Goal: Task Accomplishment & Management: Use online tool/utility

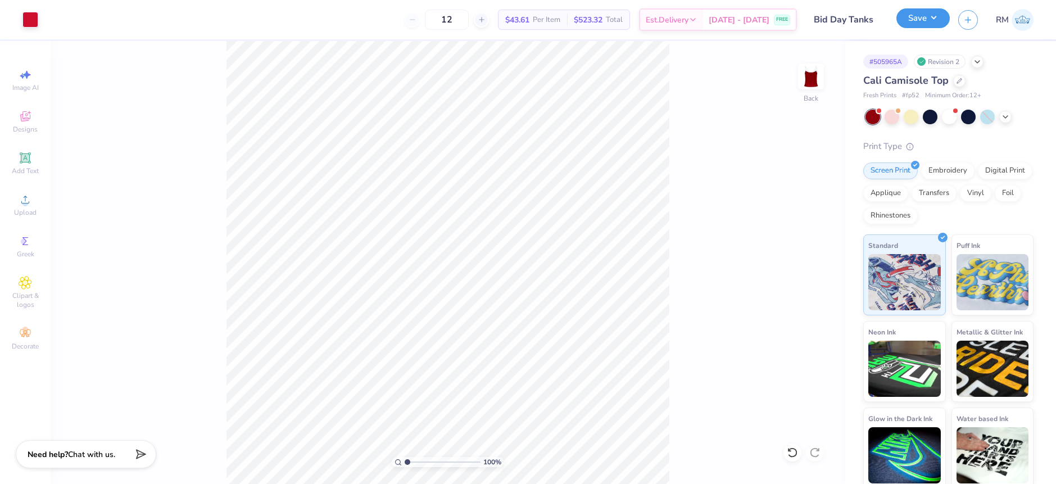
click at [943, 19] on button "Save" at bounding box center [922, 18] width 53 height 20
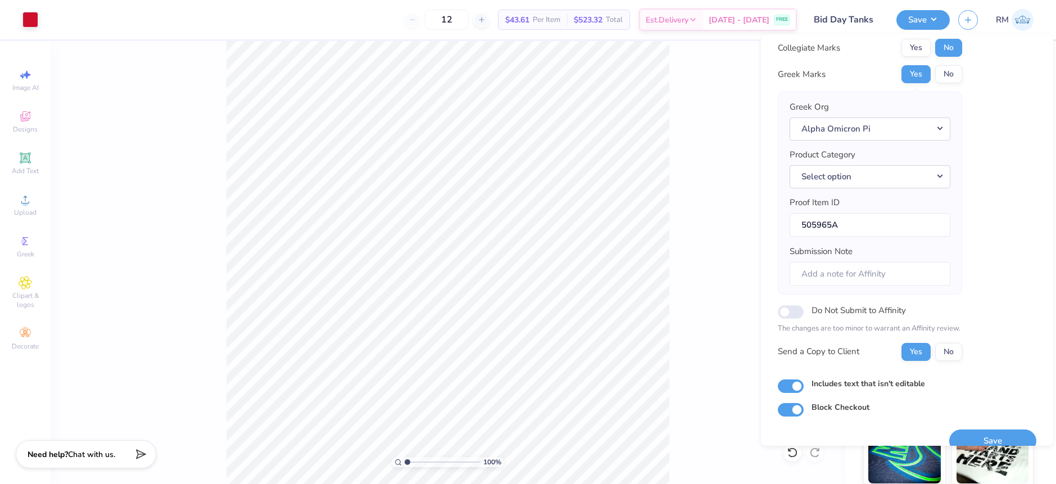
scroll to position [49, 0]
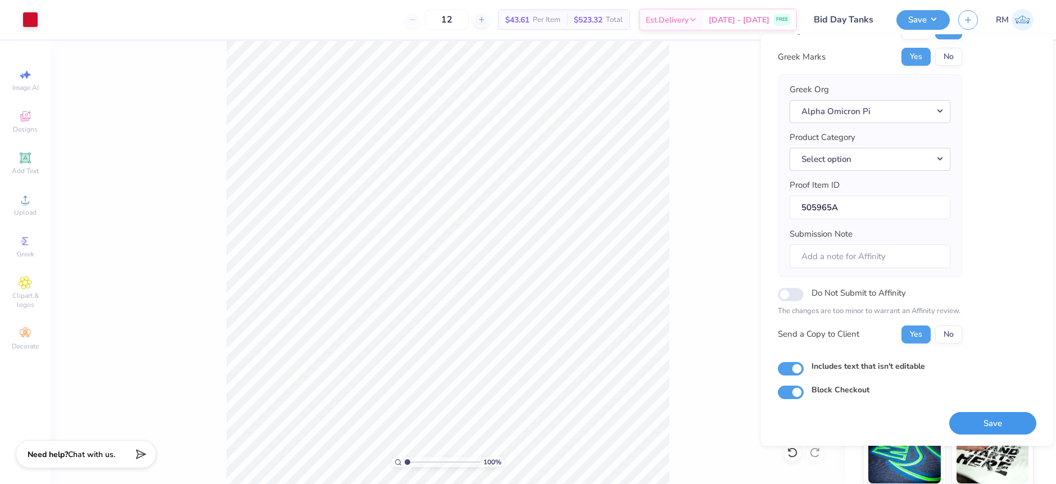
click at [998, 418] on button "Save" at bounding box center [992, 423] width 87 height 23
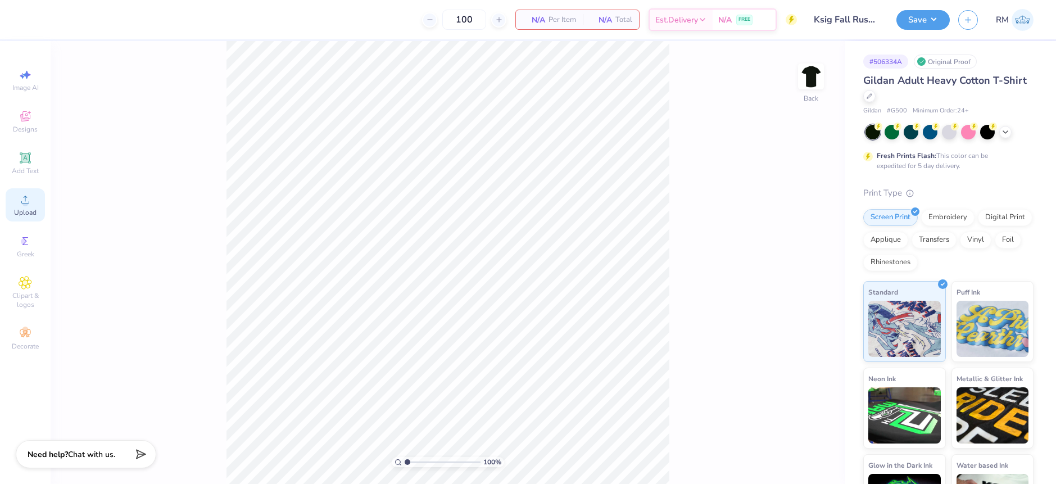
click at [24, 196] on icon at bounding box center [25, 199] width 13 height 13
click at [27, 201] on circle at bounding box center [25, 203] width 6 height 6
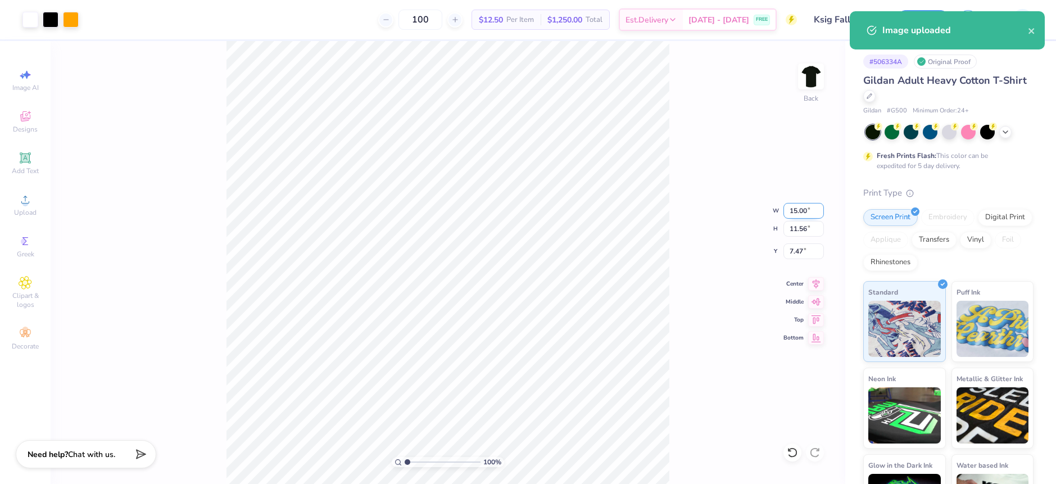
click at [796, 212] on input "15.00" at bounding box center [803, 211] width 40 height 16
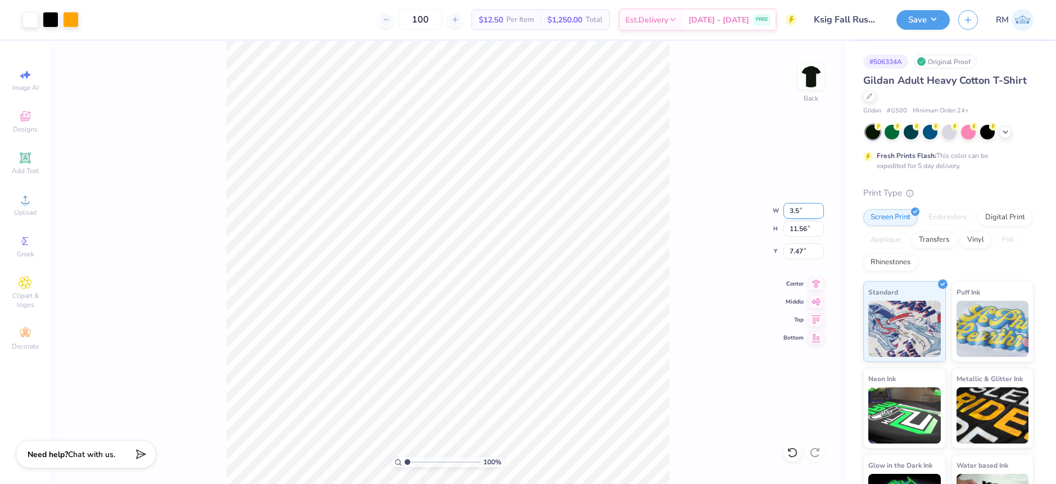
type input "3.50"
type input "2.70"
click at [788, 251] on input "11.90" at bounding box center [803, 251] width 40 height 16
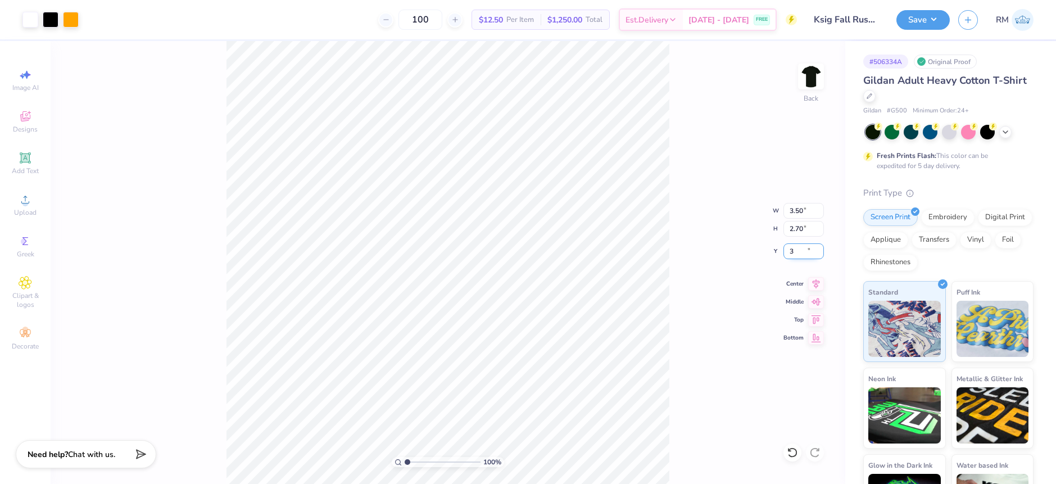
type input "3.00"
click at [810, 84] on img at bounding box center [810, 76] width 45 height 45
click at [25, 196] on icon at bounding box center [25, 200] width 8 height 8
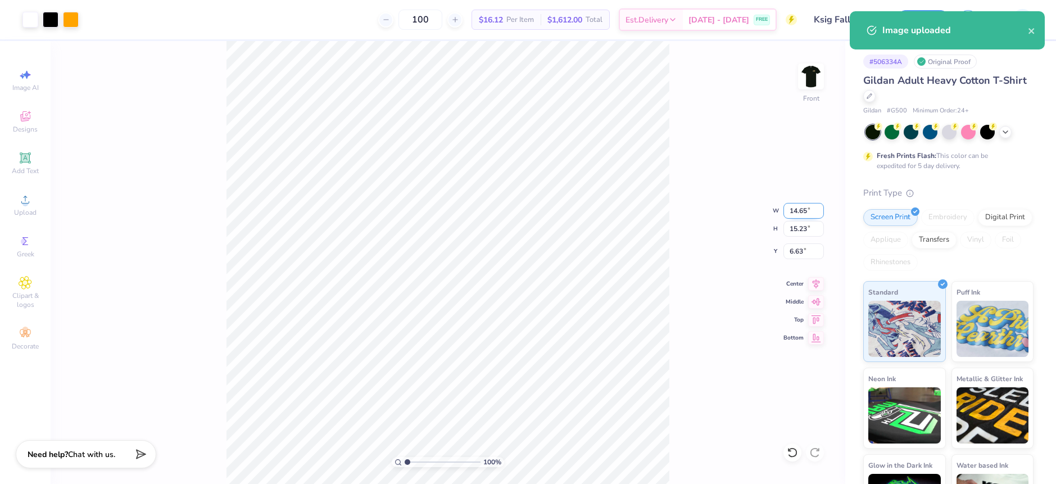
click at [796, 212] on input "14.65" at bounding box center [803, 211] width 40 height 16
type input "12.00"
type input "12.48"
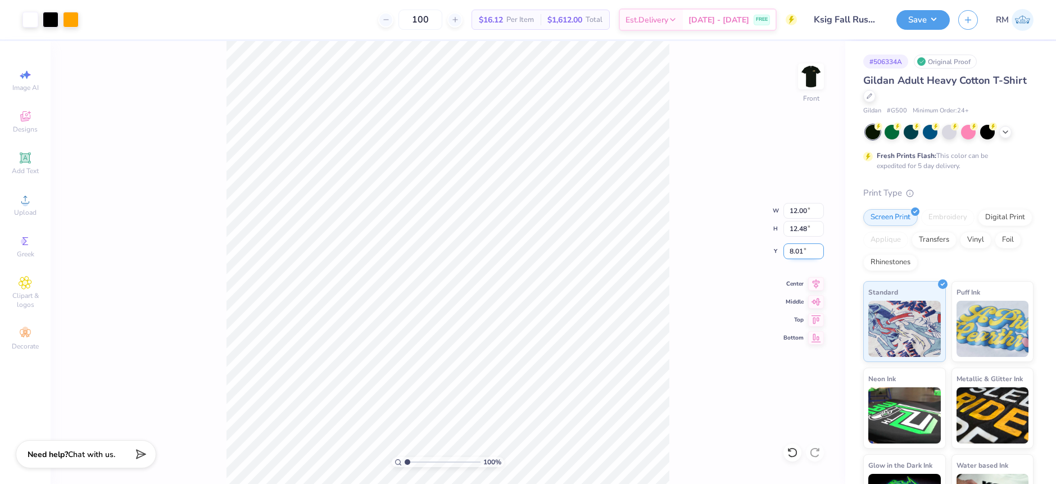
click at [798, 247] on input "8.01" at bounding box center [803, 251] width 40 height 16
type input "3.00"
drag, startPoint x: 407, startPoint y: 459, endPoint x: 427, endPoint y: 457, distance: 20.3
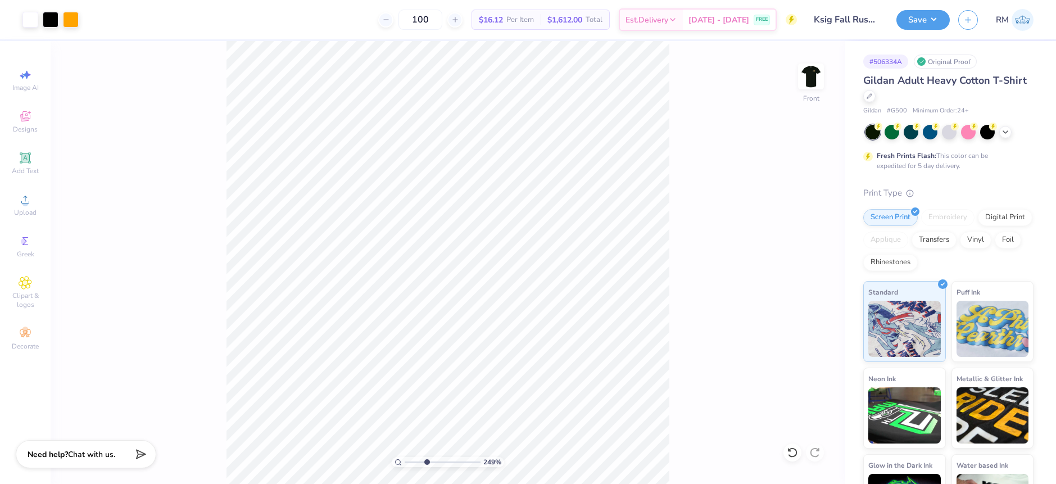
click at [426, 458] on input "range" at bounding box center [443, 462] width 76 height 10
drag, startPoint x: 423, startPoint y: 460, endPoint x: 378, endPoint y: 456, distance: 45.7
type input "1"
click at [405, 457] on input "range" at bounding box center [443, 462] width 76 height 10
click at [801, 80] on img at bounding box center [810, 76] width 45 height 45
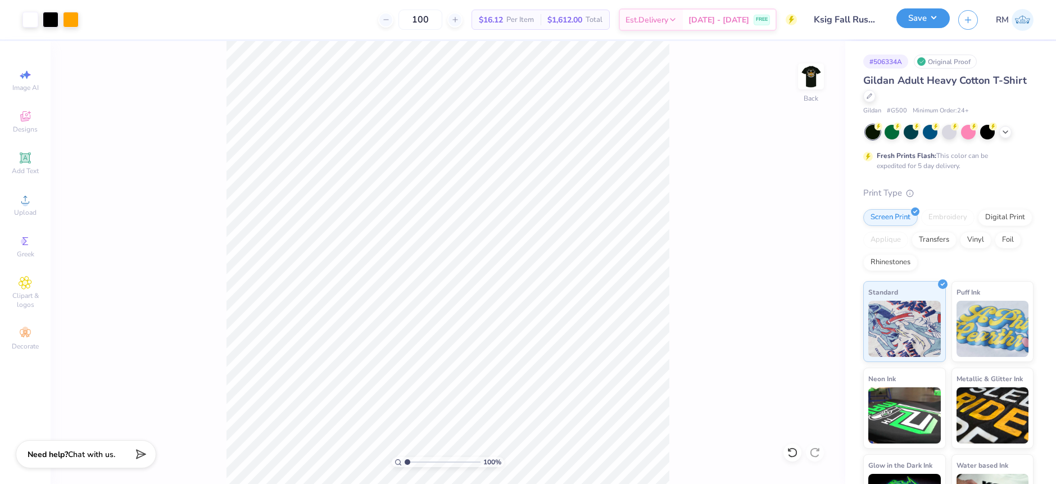
click at [940, 23] on button "Save" at bounding box center [922, 18] width 53 height 20
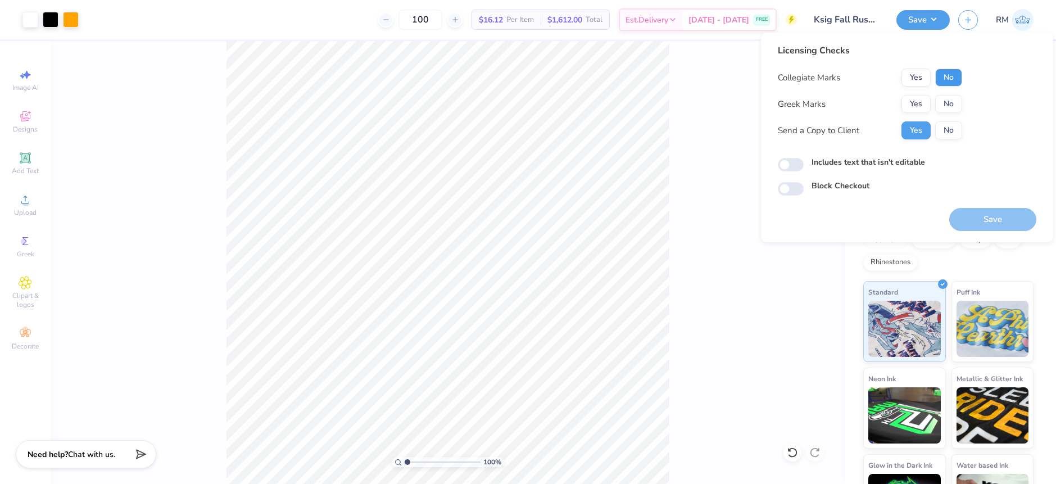
click at [940, 81] on button "No" at bounding box center [948, 78] width 27 height 18
click at [919, 104] on button "Yes" at bounding box center [915, 104] width 29 height 18
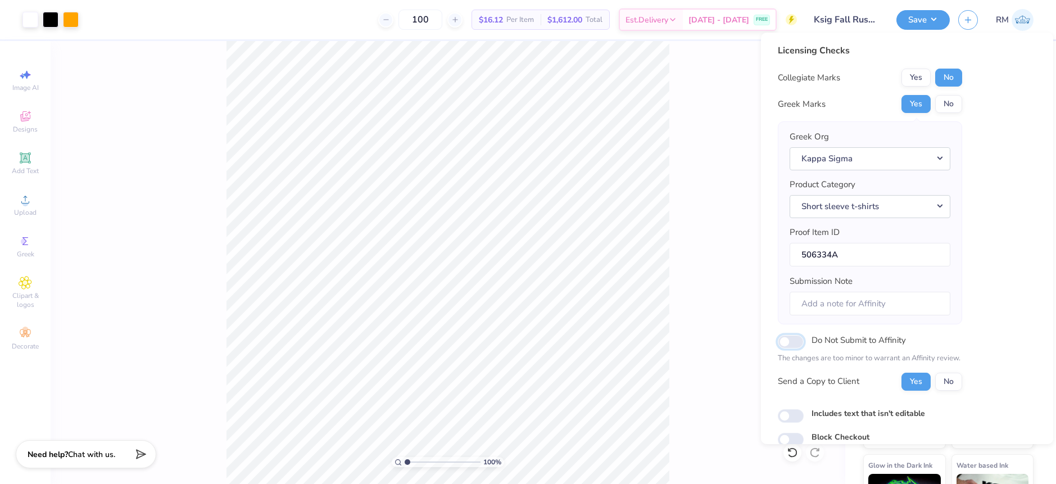
click at [787, 342] on input "Do Not Submit to Affinity" at bounding box center [791, 341] width 26 height 13
checkbox input "true"
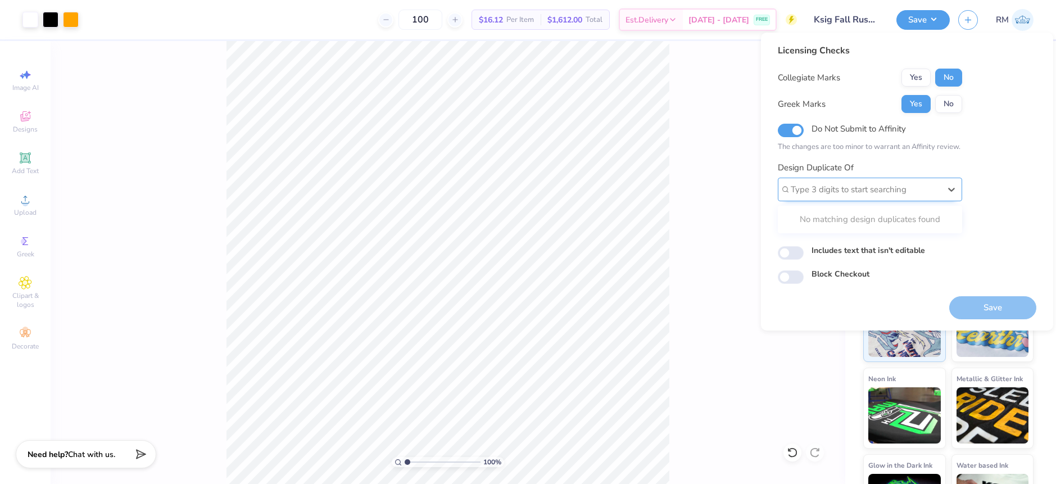
click at [881, 185] on div at bounding box center [865, 189] width 149 height 15
paste input "504099"
click at [842, 217] on div "504099A" at bounding box center [869, 219] width 175 height 19
type input "504099"
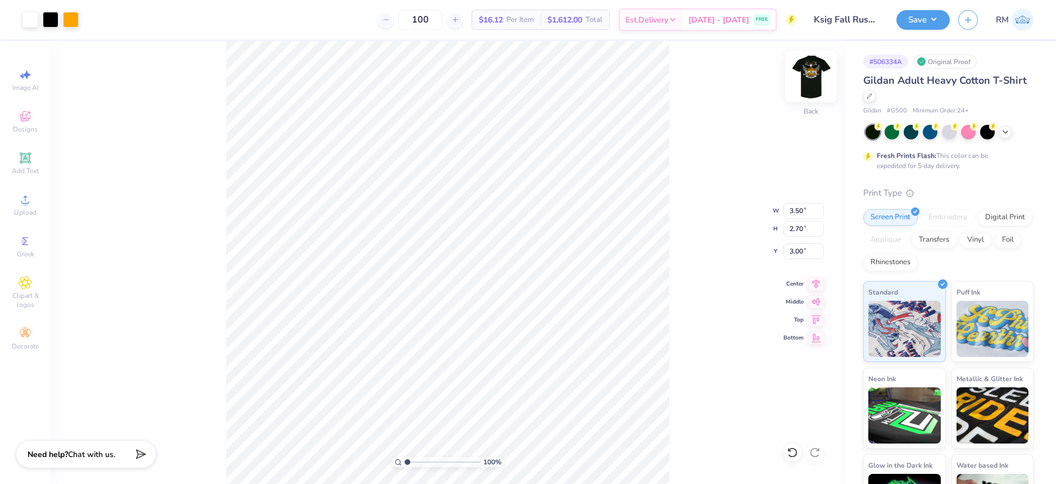
click at [804, 74] on img at bounding box center [810, 76] width 45 height 45
click at [675, 314] on div "100 % Front" at bounding box center [448, 262] width 795 height 443
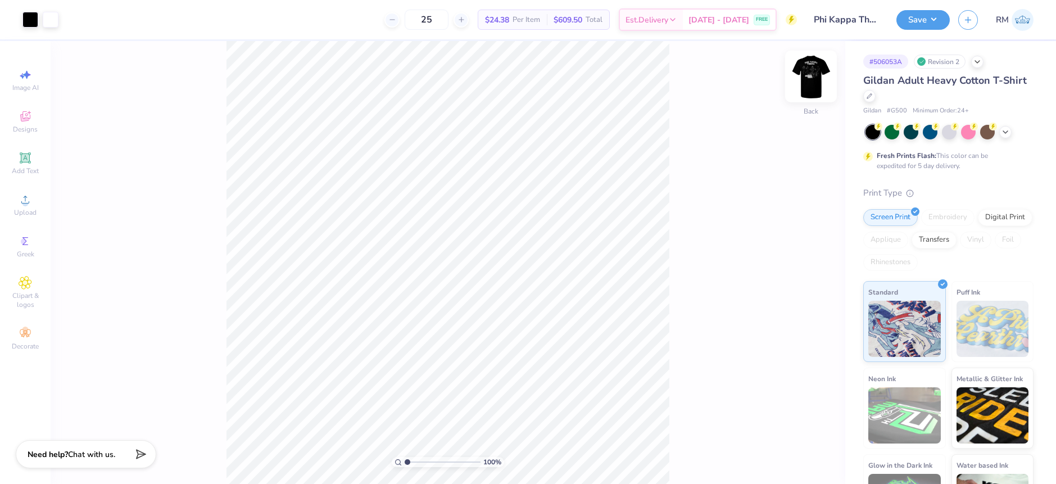
click at [820, 83] on img at bounding box center [810, 76] width 45 height 45
drag, startPoint x: 409, startPoint y: 462, endPoint x: 419, endPoint y: 460, distance: 10.8
type input "2.49"
click at [419, 462] on input "range" at bounding box center [443, 462] width 76 height 10
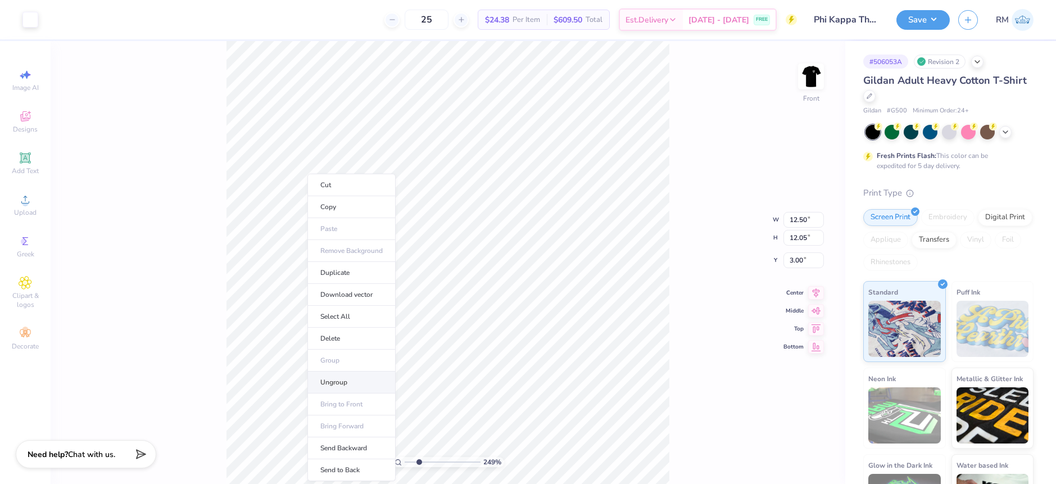
click at [338, 379] on li "Ungroup" at bounding box center [351, 382] width 88 height 22
click at [22, 20] on div at bounding box center [30, 19] width 16 height 16
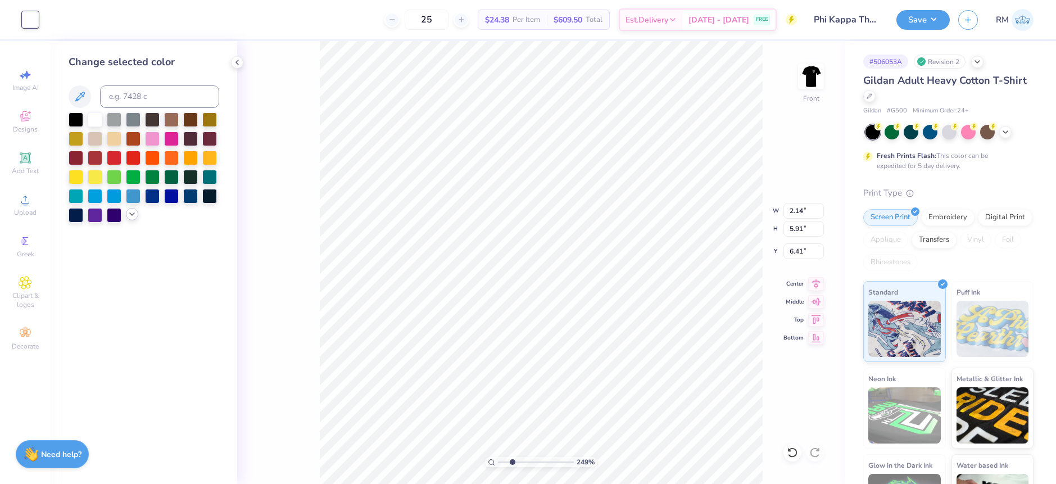
click at [129, 214] on icon at bounding box center [132, 214] width 9 height 9
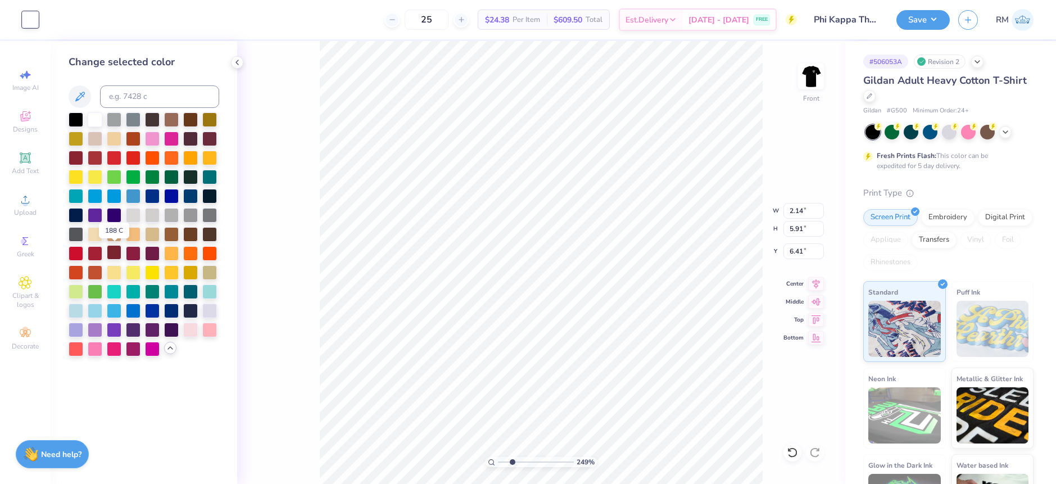
click at [117, 253] on div at bounding box center [114, 252] width 15 height 15
click at [96, 252] on div at bounding box center [95, 252] width 15 height 15
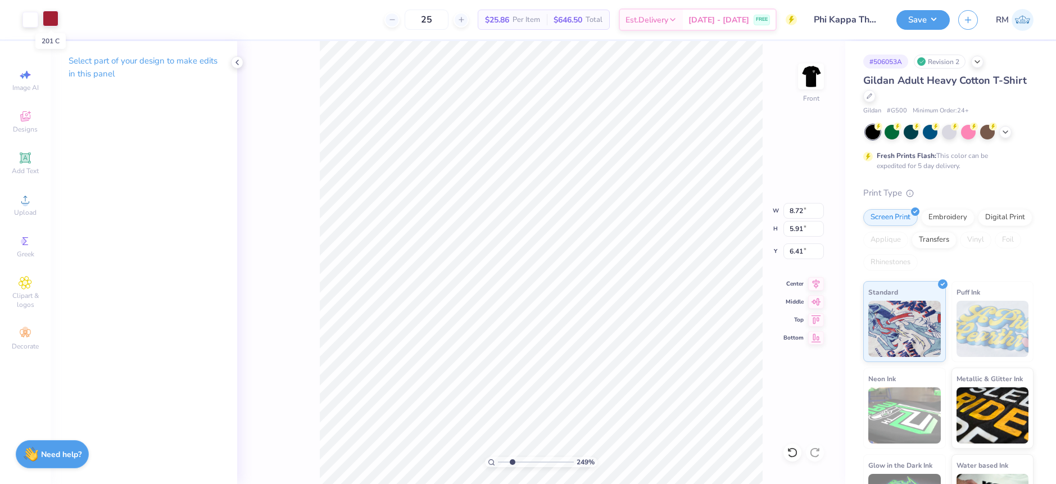
click at [55, 18] on div at bounding box center [51, 19] width 16 height 16
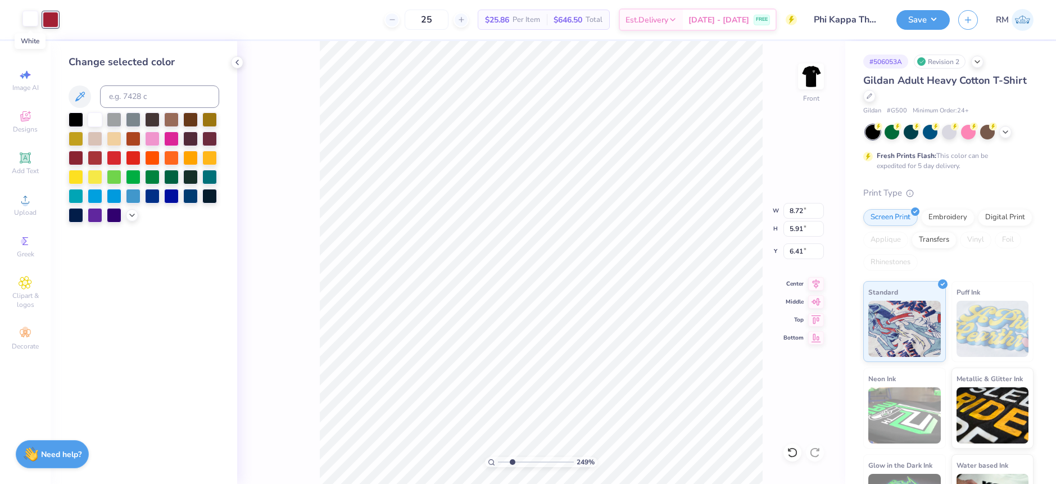
click at [26, 17] on div at bounding box center [30, 19] width 16 height 16
click at [30, 20] on div at bounding box center [30, 20] width 16 height 16
click at [122, 94] on input at bounding box center [159, 96] width 119 height 22
type input "201"
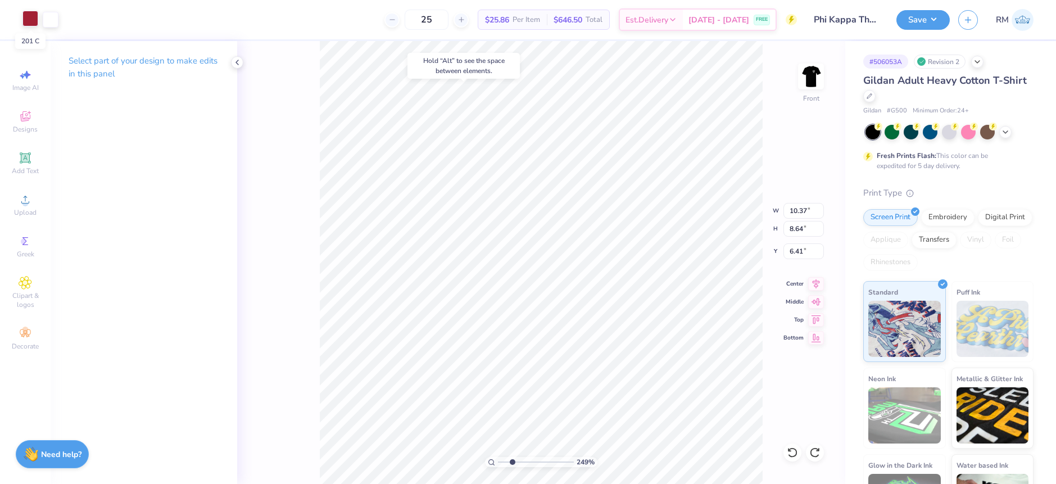
click at [31, 17] on div at bounding box center [30, 19] width 16 height 16
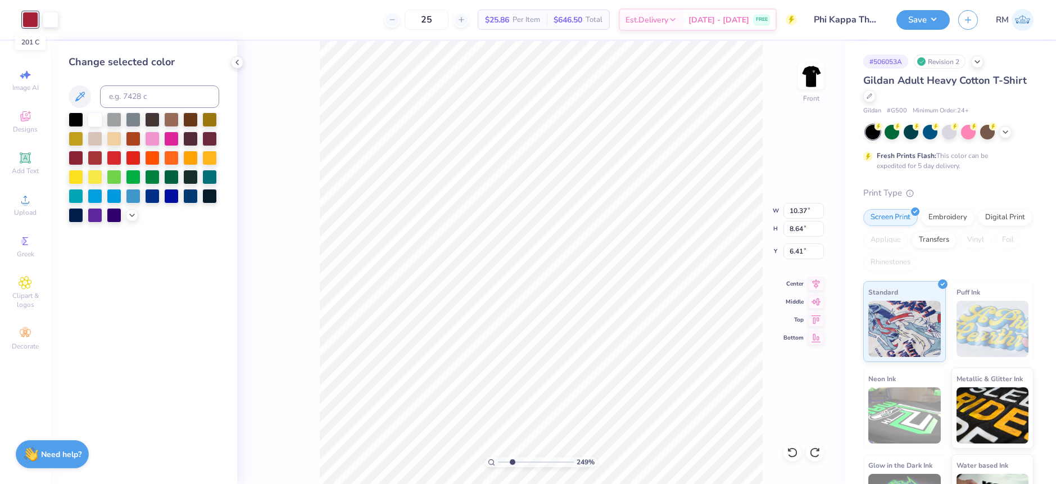
click at [27, 18] on div at bounding box center [30, 20] width 16 height 16
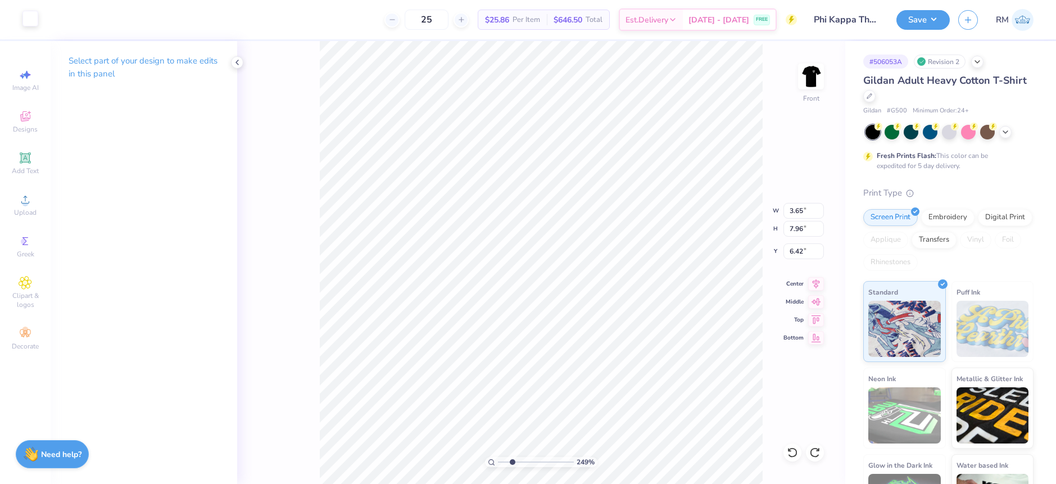
click at [17, 17] on div "Art colors" at bounding box center [19, 19] width 38 height 39
click at [21, 15] on div "Art colors" at bounding box center [19, 19] width 38 height 39
click at [30, 16] on div at bounding box center [30, 19] width 16 height 16
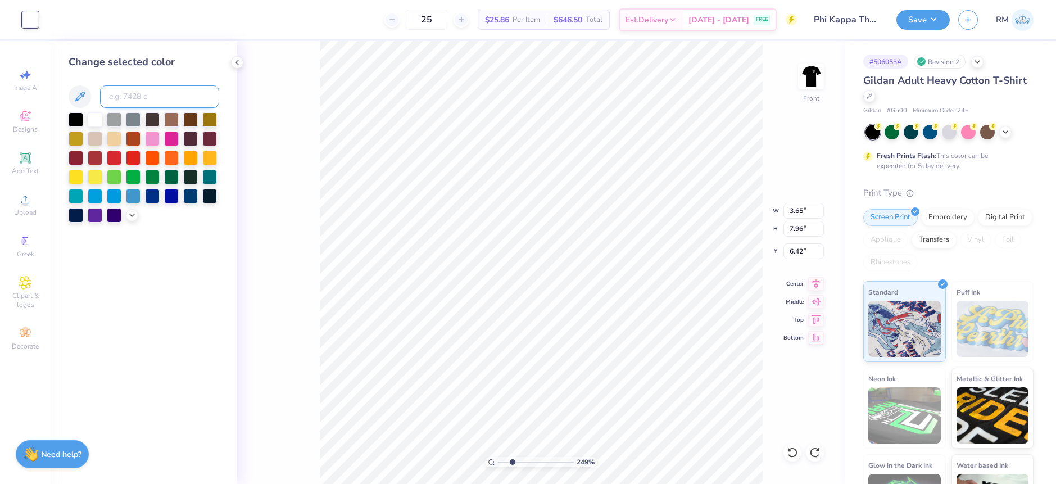
click at [148, 92] on input at bounding box center [159, 96] width 119 height 22
type input "201"
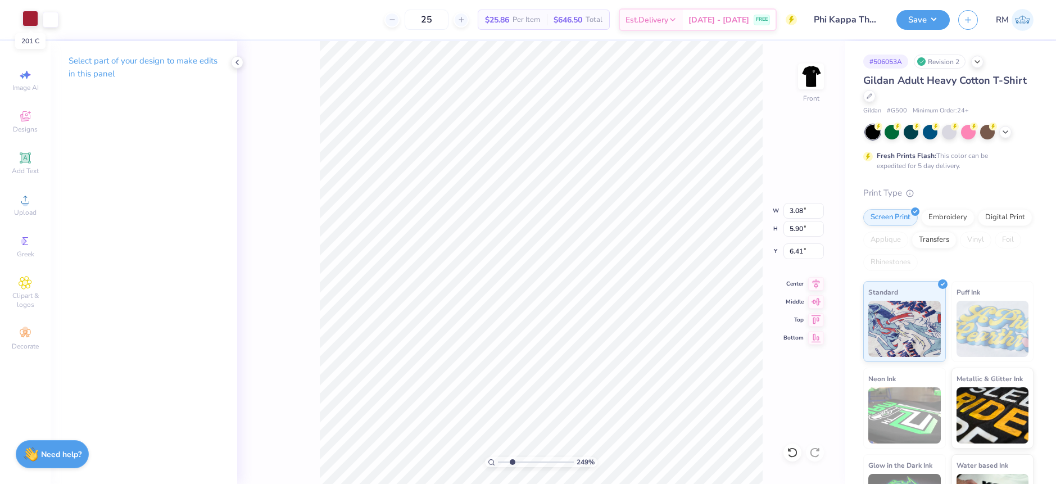
click at [37, 20] on div at bounding box center [30, 19] width 16 height 16
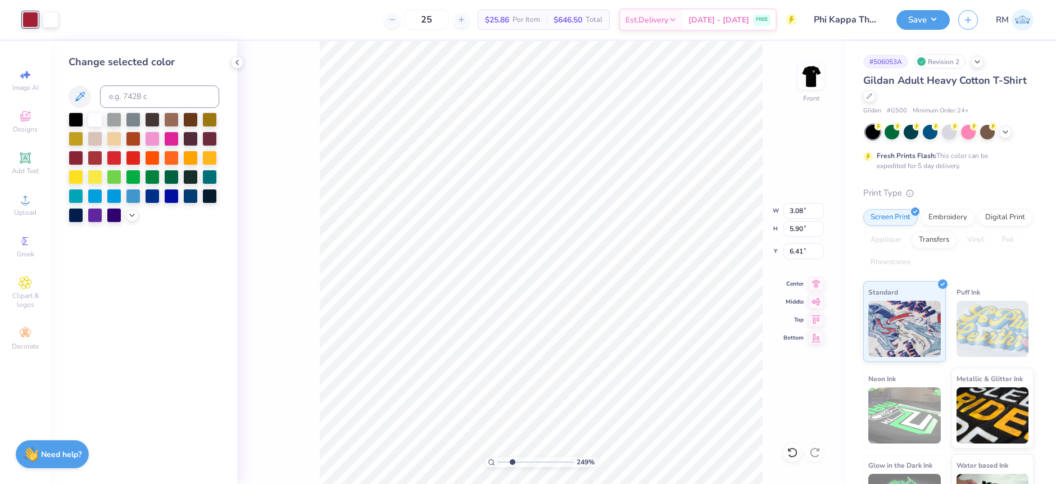
click at [30, 17] on div at bounding box center [30, 20] width 16 height 16
click at [165, 97] on input at bounding box center [159, 96] width 119 height 22
type input "201"
drag, startPoint x: 514, startPoint y: 461, endPoint x: 544, endPoint y: 462, distance: 30.4
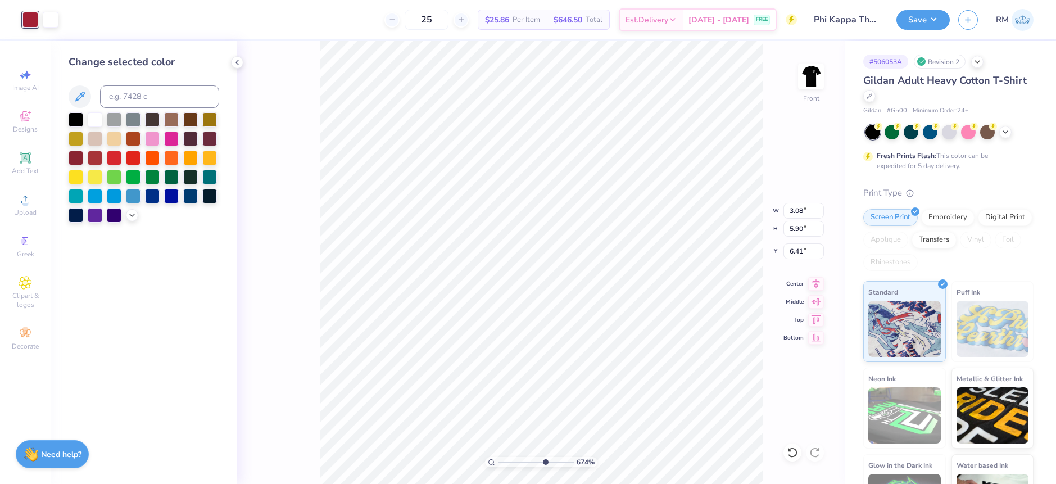
type input "6.74"
click at [544, 462] on input "range" at bounding box center [536, 462] width 76 height 10
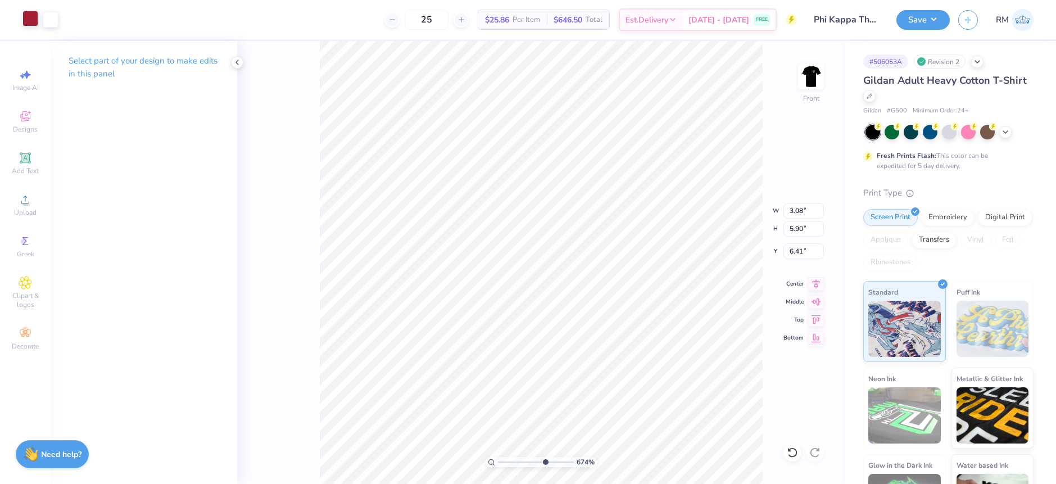
click at [29, 19] on div at bounding box center [30, 19] width 16 height 16
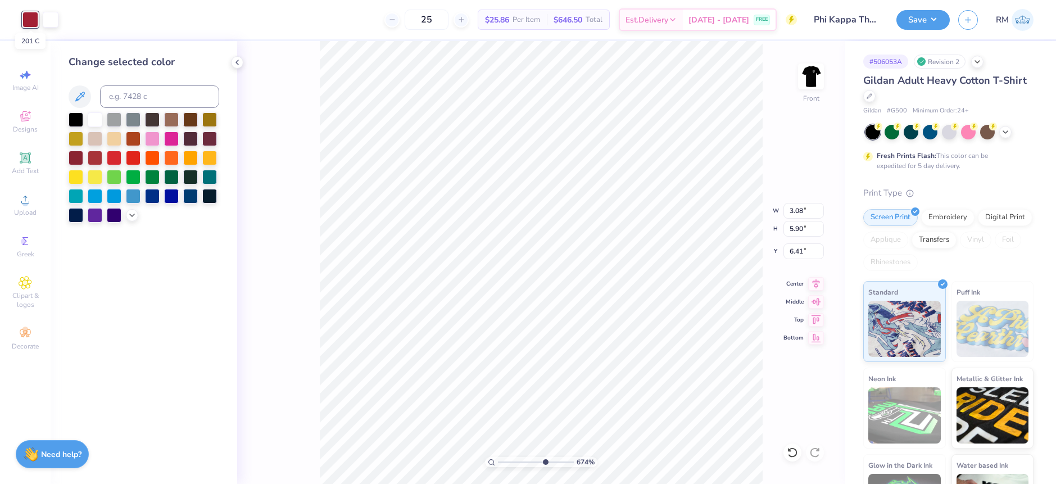
click at [29, 19] on div at bounding box center [30, 20] width 16 height 16
click at [83, 95] on icon at bounding box center [79, 96] width 13 height 13
click at [78, 99] on icon at bounding box center [80, 97] width 10 height 10
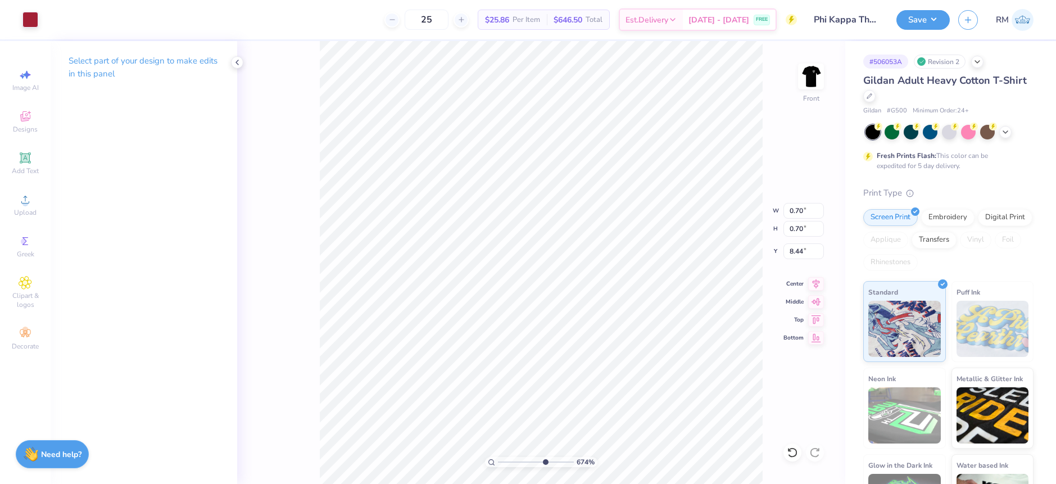
type input "0.70"
type input "8.44"
drag, startPoint x: 543, startPoint y: 460, endPoint x: 516, endPoint y: 452, distance: 28.8
click at [516, 457] on input "range" at bounding box center [536, 462] width 76 height 10
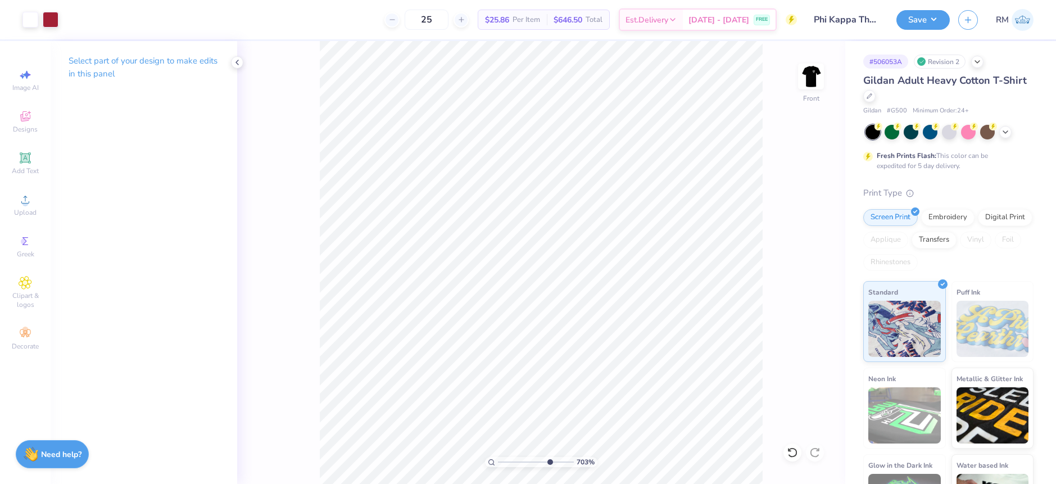
drag, startPoint x: 518, startPoint y: 462, endPoint x: 548, endPoint y: 457, distance: 31.4
click at [548, 457] on input "range" at bounding box center [536, 462] width 76 height 10
click at [29, 18] on div at bounding box center [30, 19] width 16 height 16
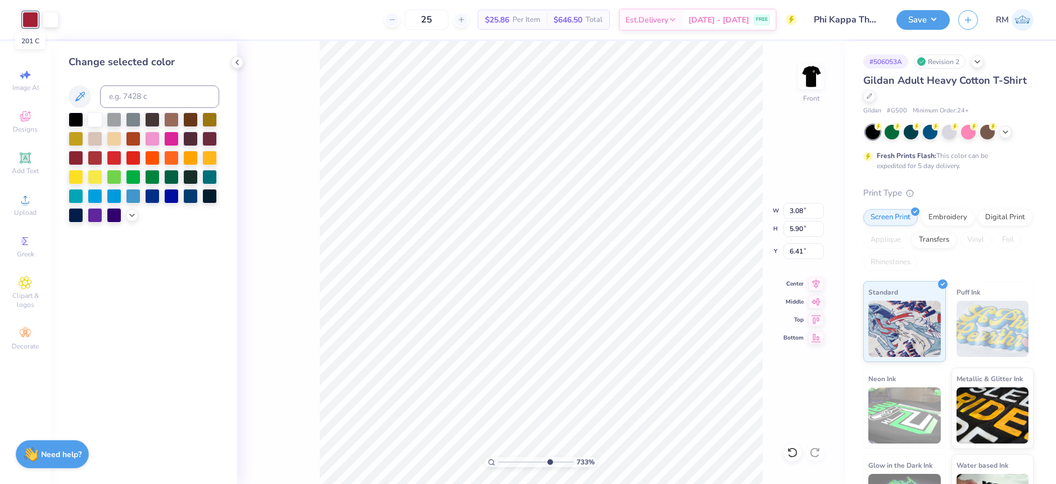
click at [29, 18] on div at bounding box center [30, 20] width 16 height 16
click at [130, 216] on icon at bounding box center [132, 214] width 9 height 9
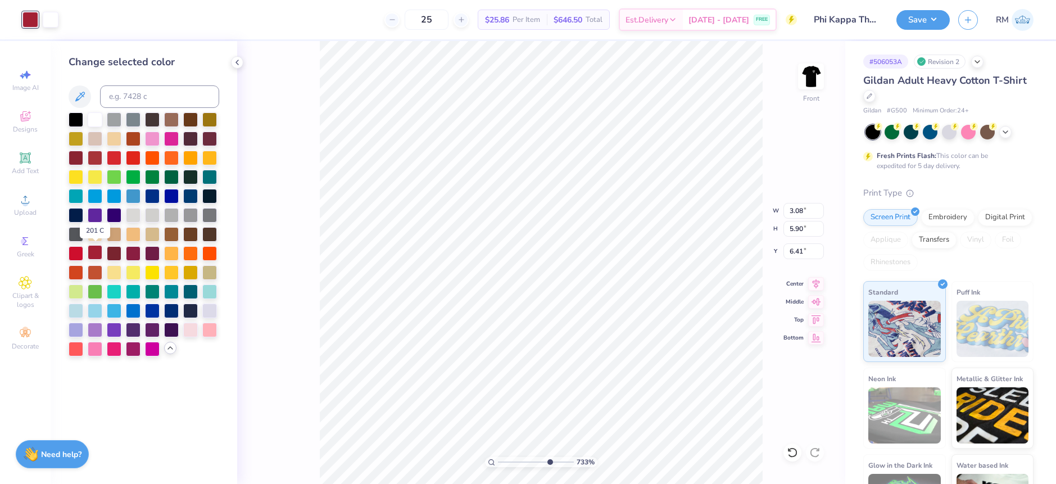
click at [96, 253] on div at bounding box center [95, 252] width 15 height 15
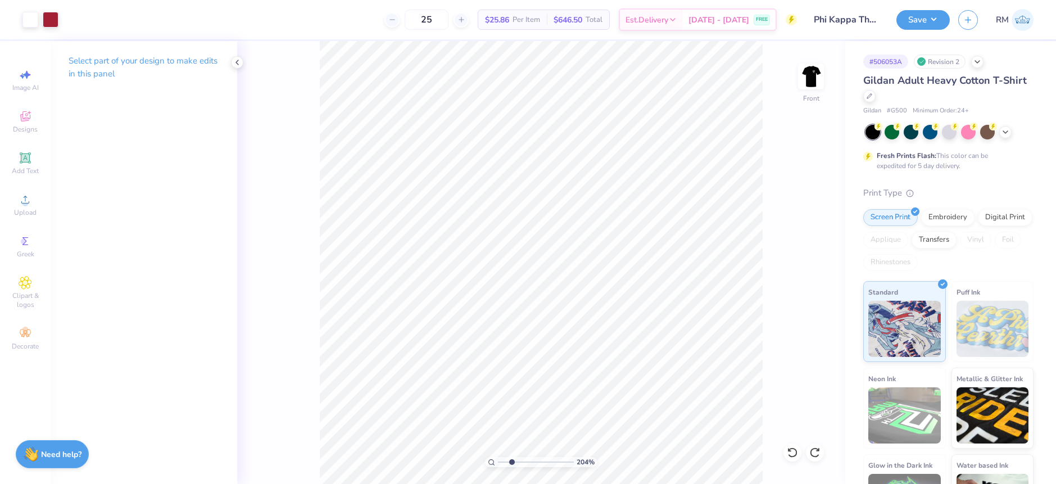
drag, startPoint x: 542, startPoint y: 461, endPoint x: 512, endPoint y: 451, distance: 31.3
type input "2.56"
click at [512, 457] on input "range" at bounding box center [536, 462] width 76 height 10
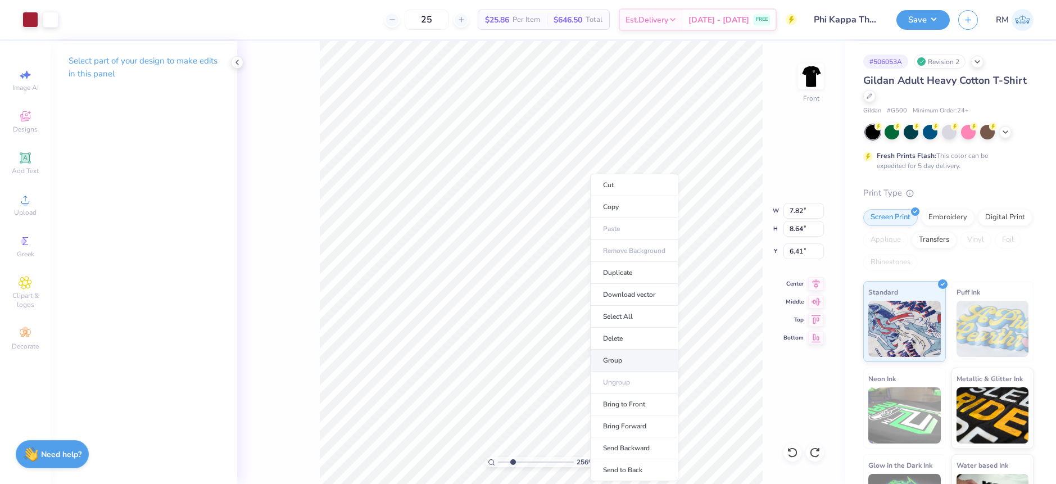
click at [628, 361] on li "Group" at bounding box center [634, 361] width 88 height 22
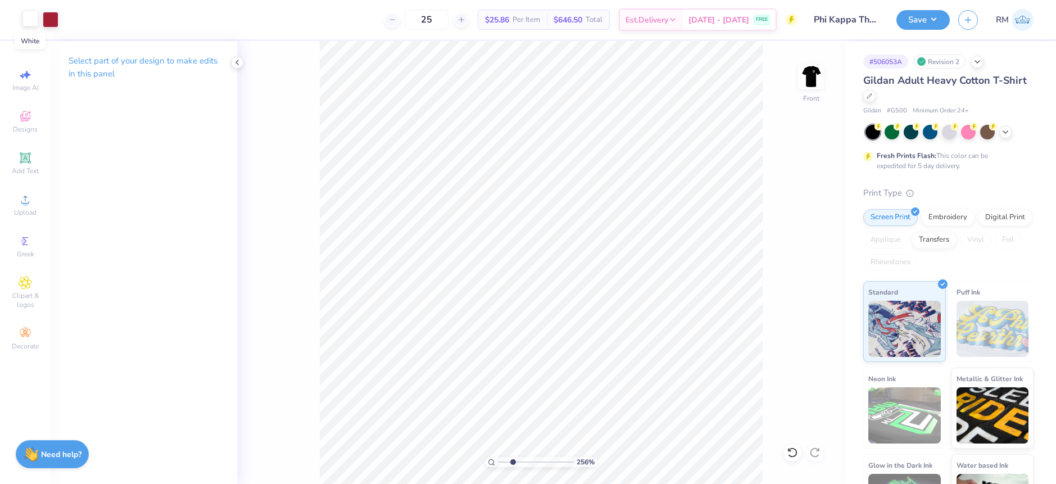
click at [29, 20] on div at bounding box center [30, 19] width 16 height 16
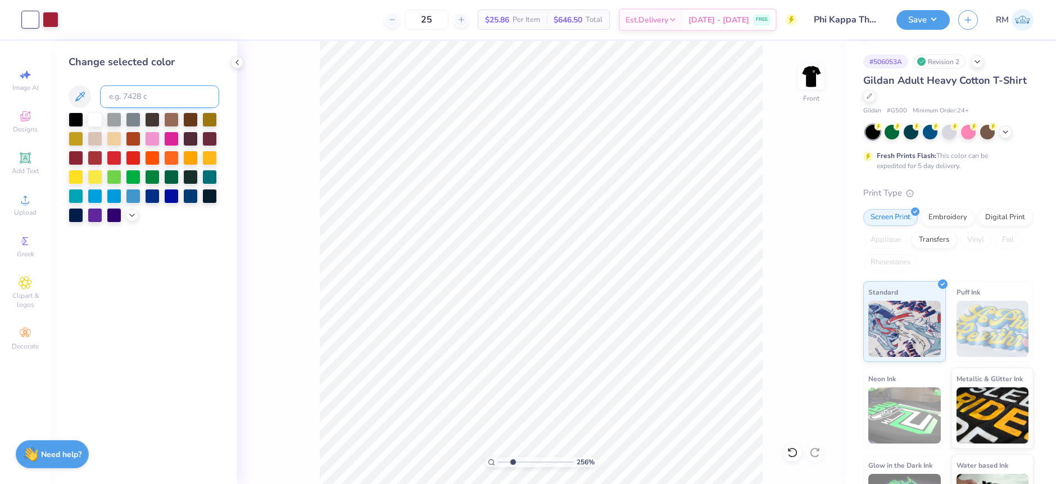
click at [138, 99] on input at bounding box center [159, 96] width 119 height 22
type input "201"
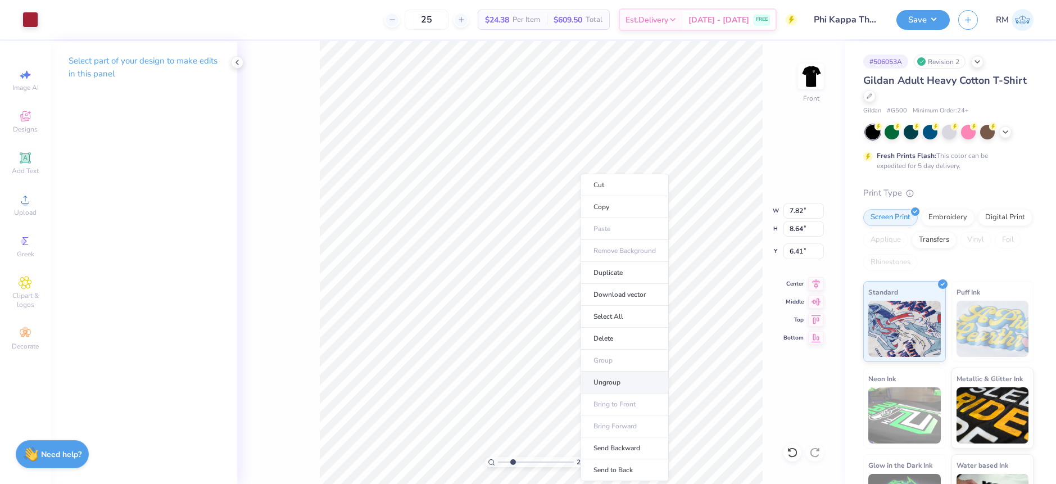
click at [614, 384] on li "Ungroup" at bounding box center [624, 382] width 88 height 22
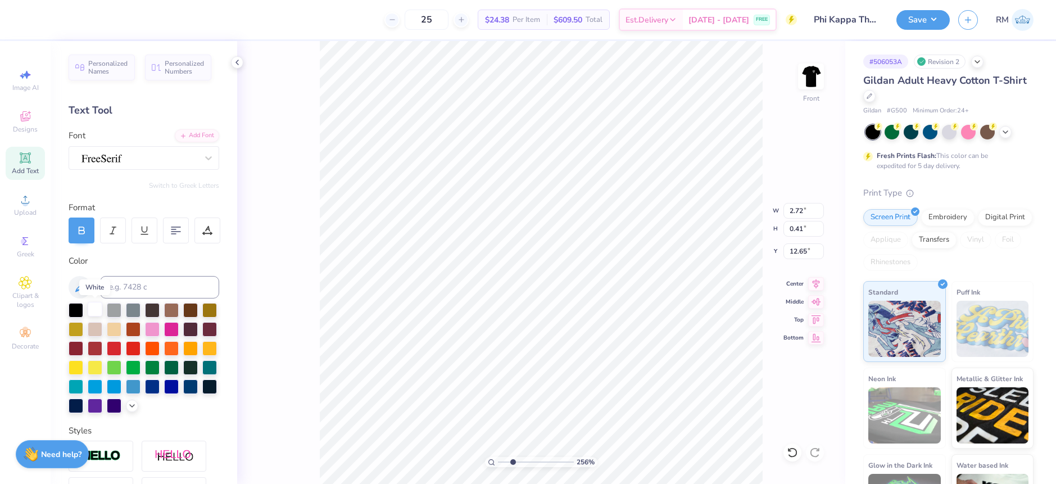
click at [95, 304] on div at bounding box center [95, 309] width 15 height 15
type input "4.57"
type input "0.78"
type input "13.26"
click at [98, 305] on div at bounding box center [95, 309] width 15 height 15
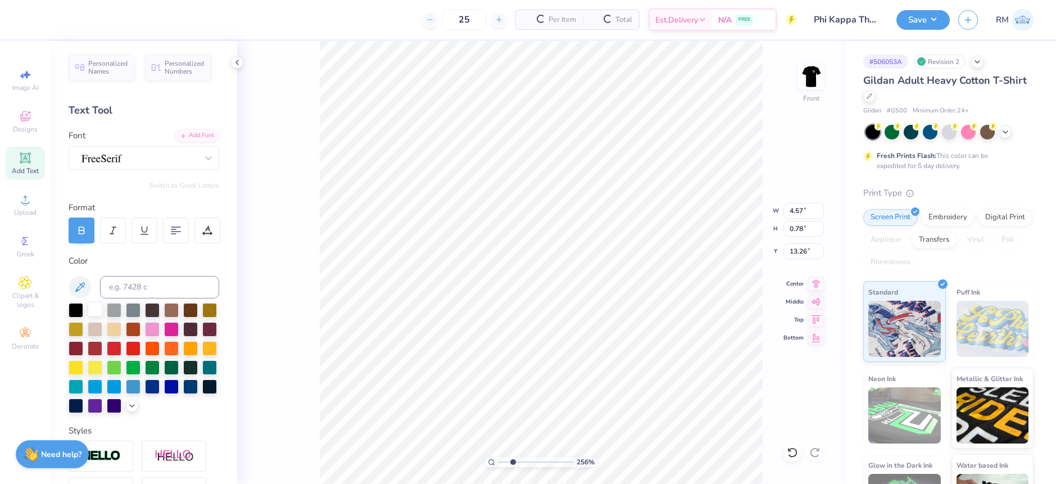
type input "3.41"
type input "0.77"
type input "14.25"
click at [97, 305] on div at bounding box center [95, 309] width 15 height 15
type input "5.21"
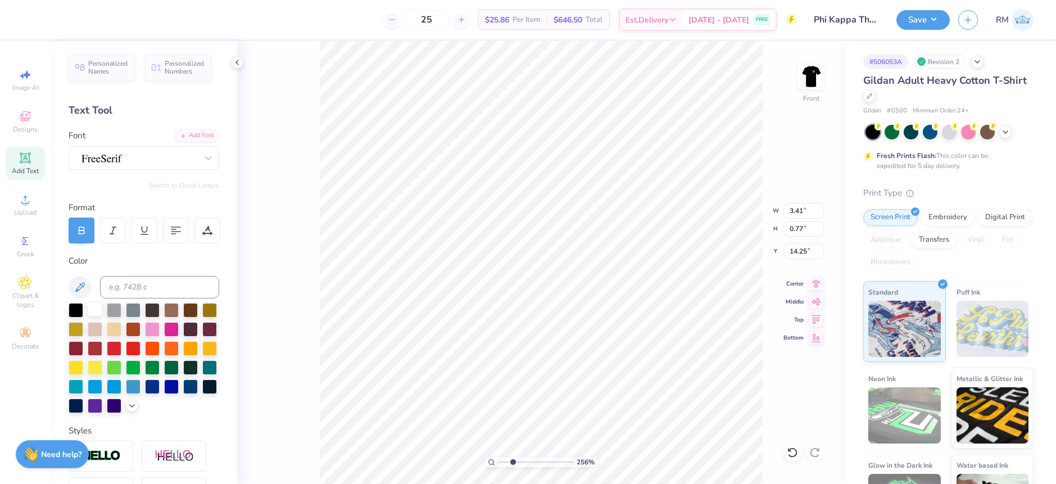
type input "1.00"
type input "4.66"
click at [98, 309] on div at bounding box center [95, 309] width 15 height 15
type input "1.19"
type input "1.03"
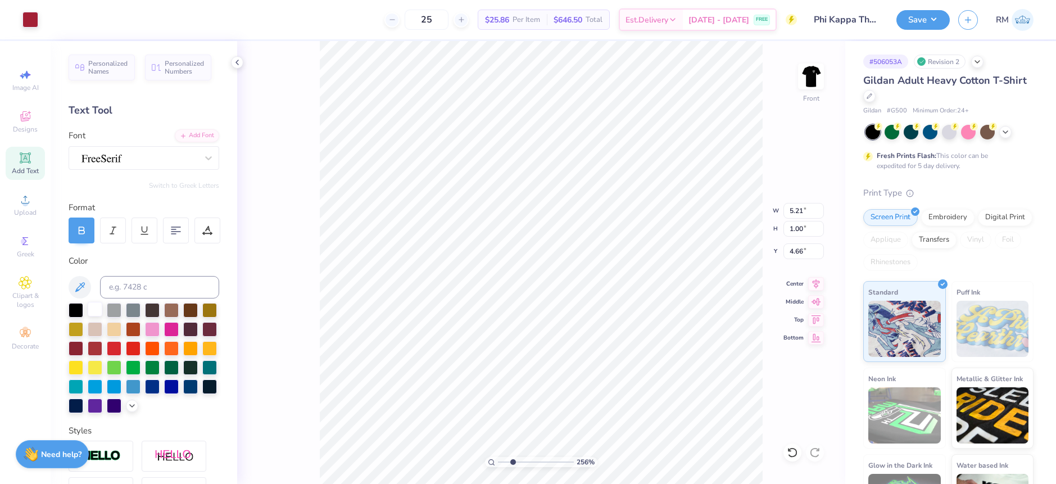
type input "3.00"
click at [94, 312] on div at bounding box center [95, 309] width 15 height 15
type input "2.41"
type input "1.64"
type input "3.28"
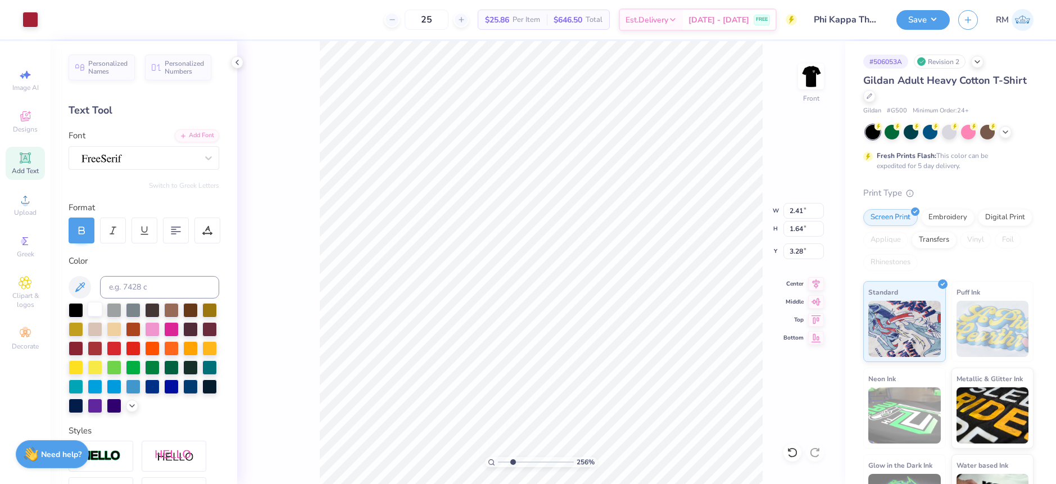
click at [95, 308] on div at bounding box center [95, 309] width 15 height 15
click at [92, 310] on div at bounding box center [95, 309] width 15 height 15
click at [34, 22] on div at bounding box center [30, 19] width 16 height 16
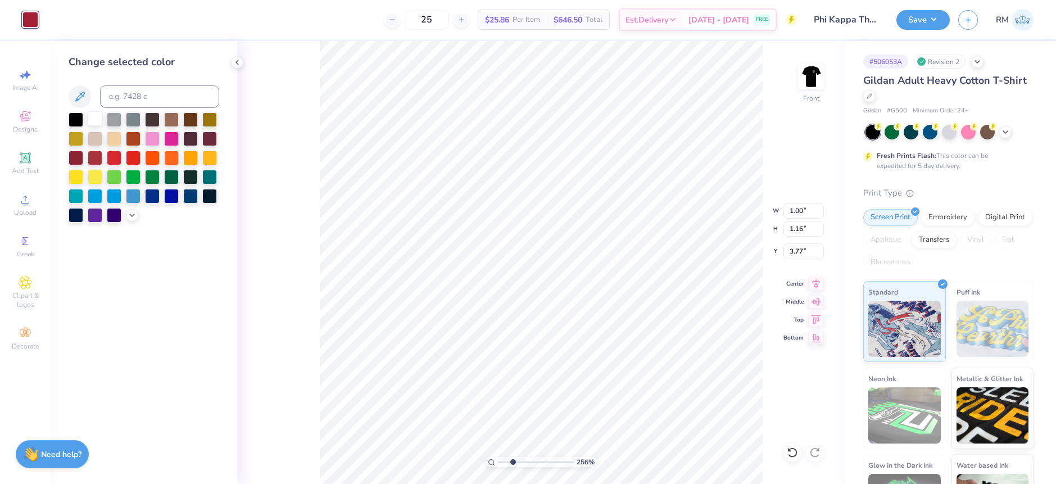
click at [96, 122] on div at bounding box center [95, 118] width 15 height 15
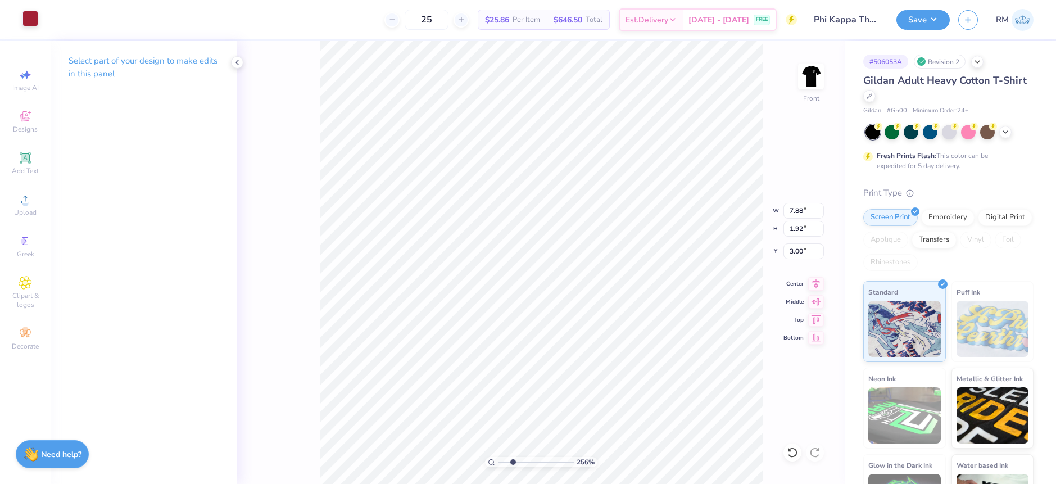
click at [29, 19] on div at bounding box center [30, 19] width 16 height 16
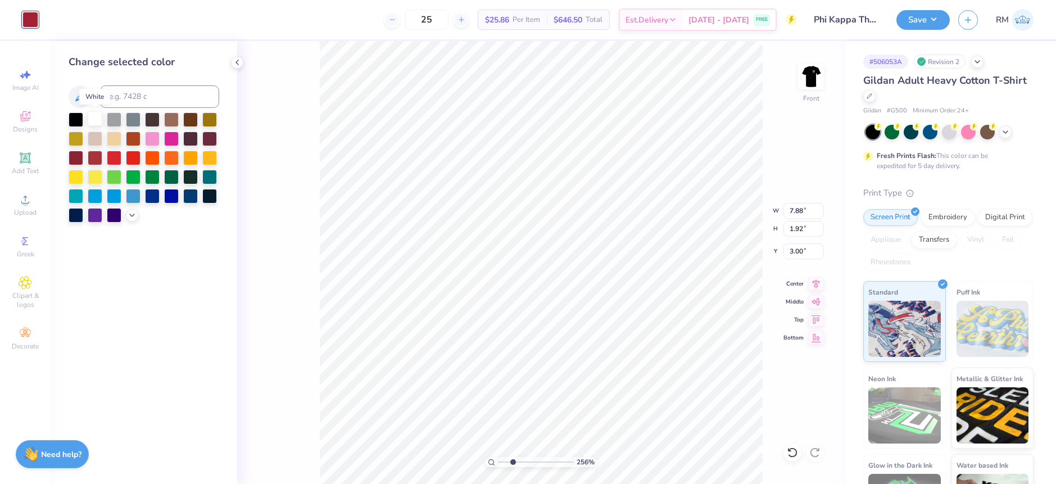
click at [96, 123] on div at bounding box center [95, 118] width 15 height 15
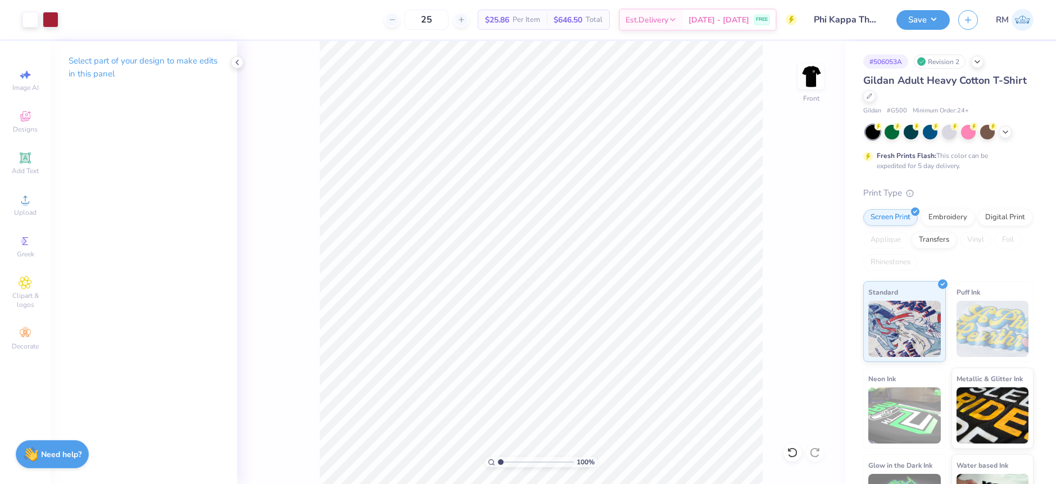
drag, startPoint x: 509, startPoint y: 460, endPoint x: 499, endPoint y: 461, distance: 10.3
click at [499, 461] on input "range" at bounding box center [536, 462] width 76 height 10
click at [597, 355] on li "Group" at bounding box center [613, 361] width 88 height 22
click at [932, 19] on button "Save" at bounding box center [922, 18] width 53 height 20
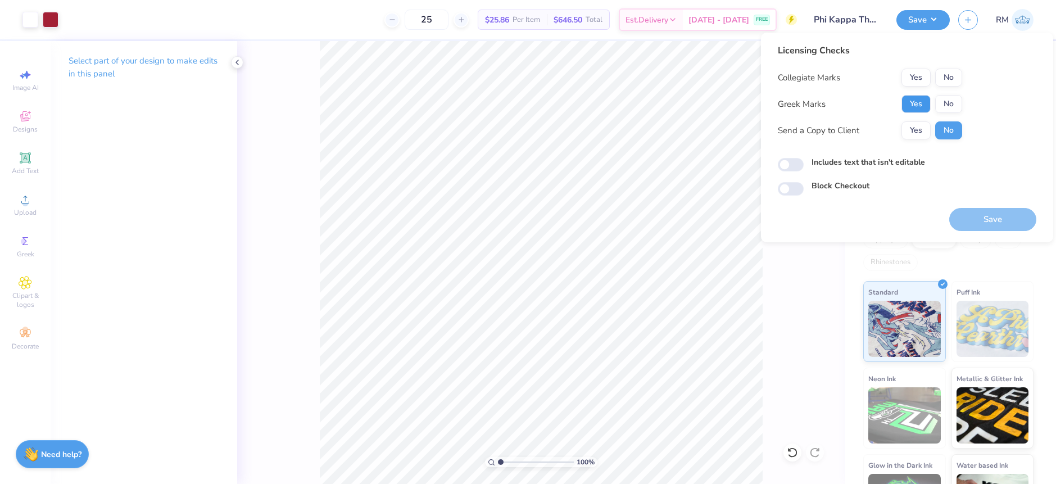
click at [915, 103] on button "Yes" at bounding box center [915, 104] width 29 height 18
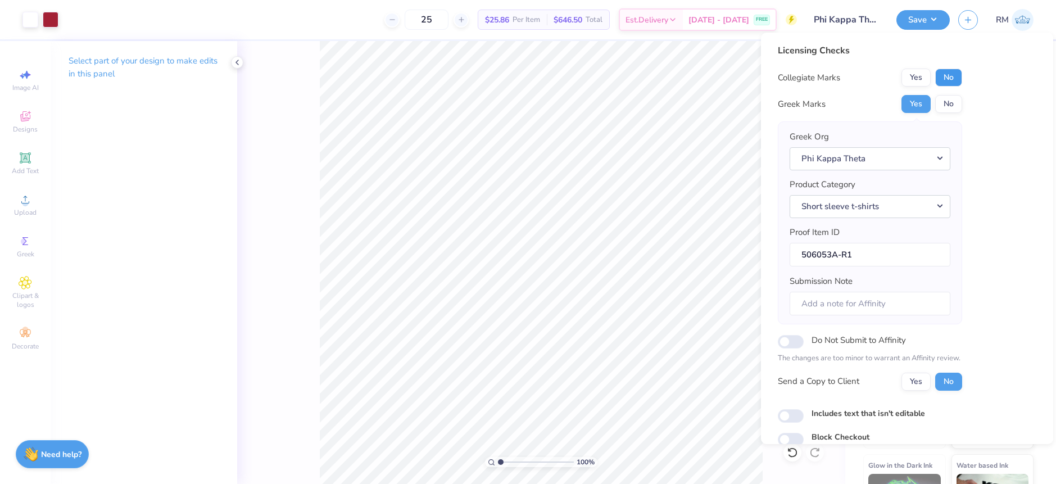
click at [943, 80] on button "No" at bounding box center [948, 78] width 27 height 18
click at [841, 121] on div "Collegiate Marks Yes No Greek Marks Yes No Greek Org Phi Kappa Theta Product Ca…" at bounding box center [870, 230] width 184 height 322
click at [305, 167] on div "100 % Front" at bounding box center [541, 262] width 608 height 443
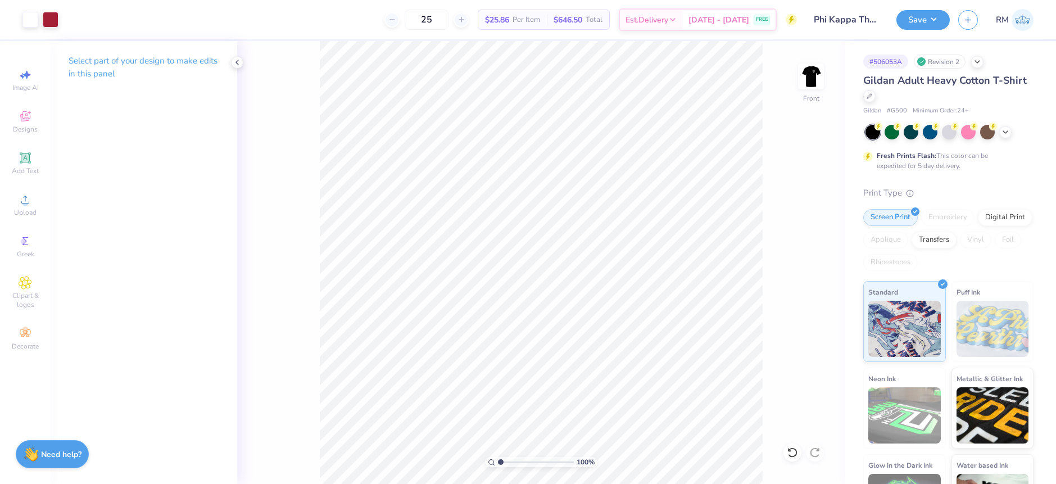
click at [647, 271] on div "100 % Front" at bounding box center [541, 262] width 608 height 443
click at [815, 74] on img at bounding box center [810, 76] width 45 height 45
drag, startPoint x: 498, startPoint y: 462, endPoint x: 516, endPoint y: 461, distance: 17.5
click at [516, 461] on input "range" at bounding box center [536, 462] width 76 height 10
drag, startPoint x: 512, startPoint y: 462, endPoint x: 501, endPoint y: 464, distance: 11.4
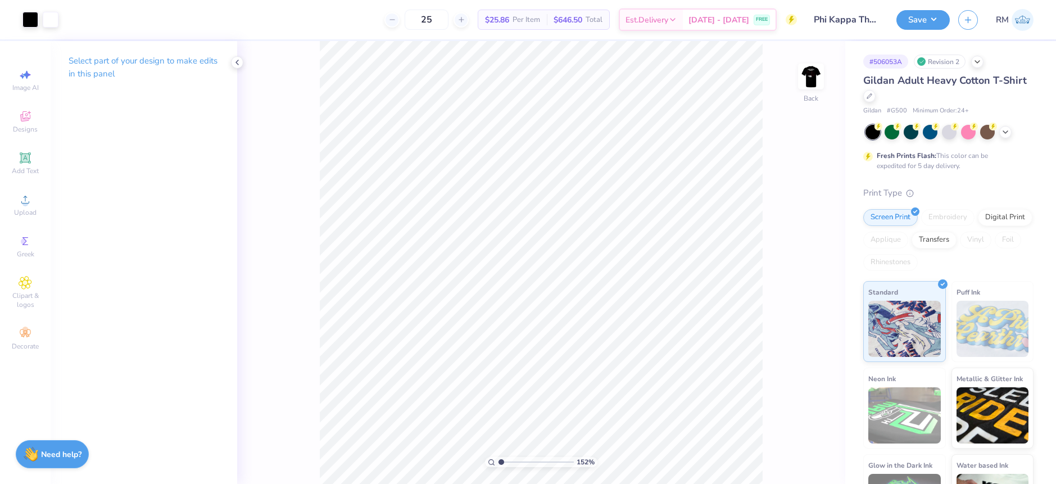
type input "1.07"
click at [501, 464] on input "range" at bounding box center [536, 462] width 76 height 10
click at [809, 76] on img at bounding box center [810, 76] width 45 height 45
click at [56, 19] on div at bounding box center [51, 19] width 16 height 16
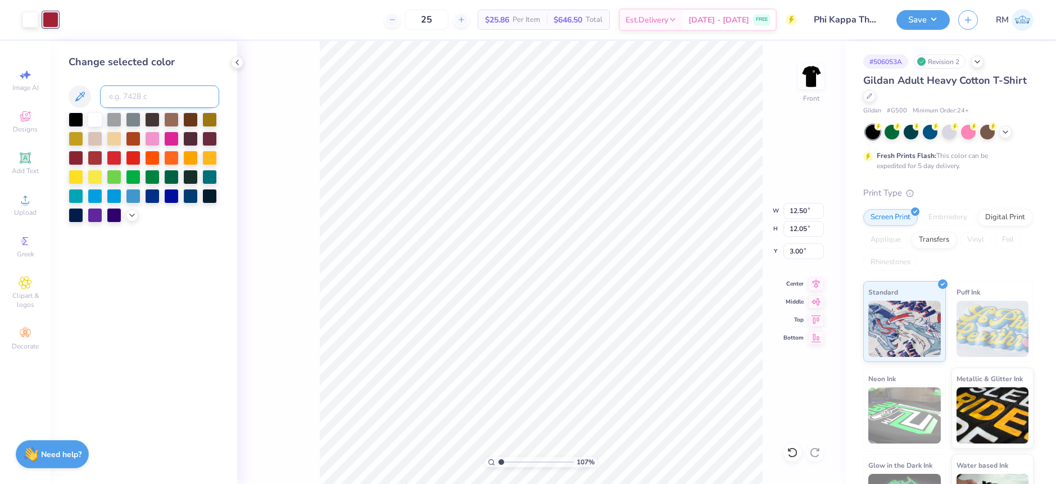
click at [121, 97] on input at bounding box center [159, 96] width 119 height 22
type input "1815"
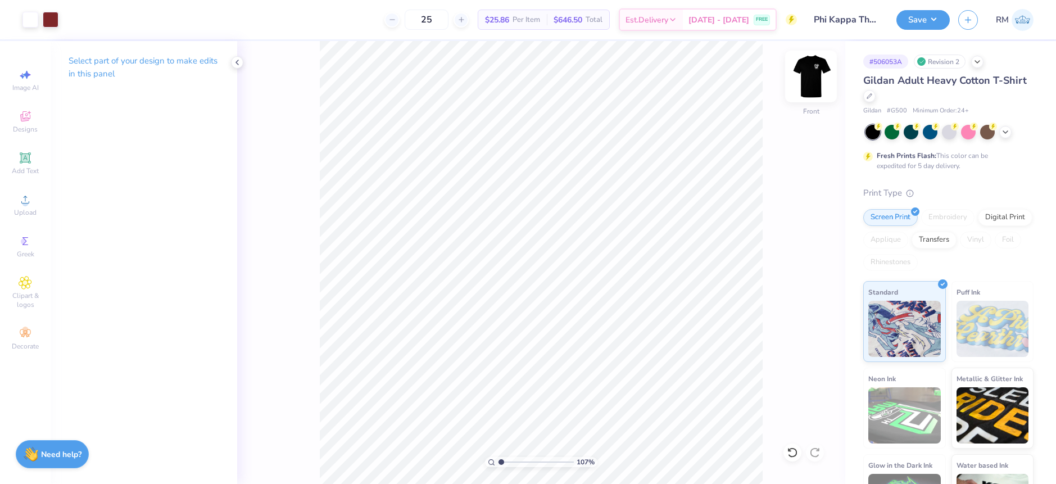
click at [814, 80] on img at bounding box center [810, 76] width 45 height 45
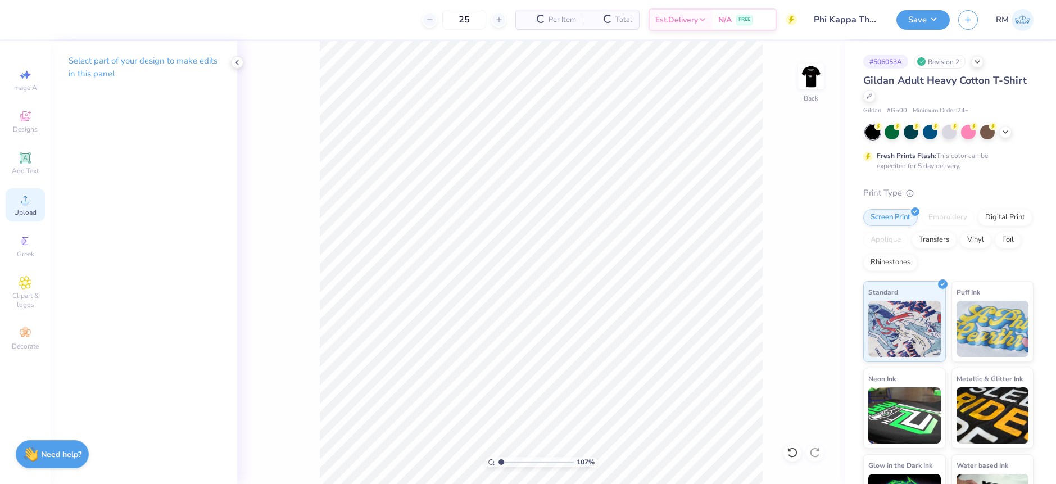
click at [25, 213] on span "Upload" at bounding box center [25, 212] width 22 height 9
click at [793, 461] on div at bounding box center [792, 452] width 18 height 18
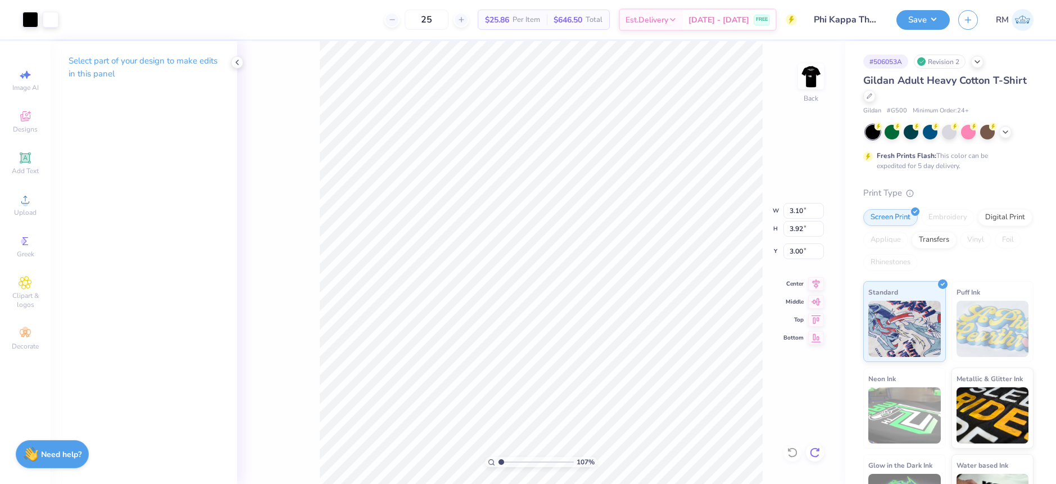
click at [818, 452] on icon at bounding box center [814, 452] width 11 height 11
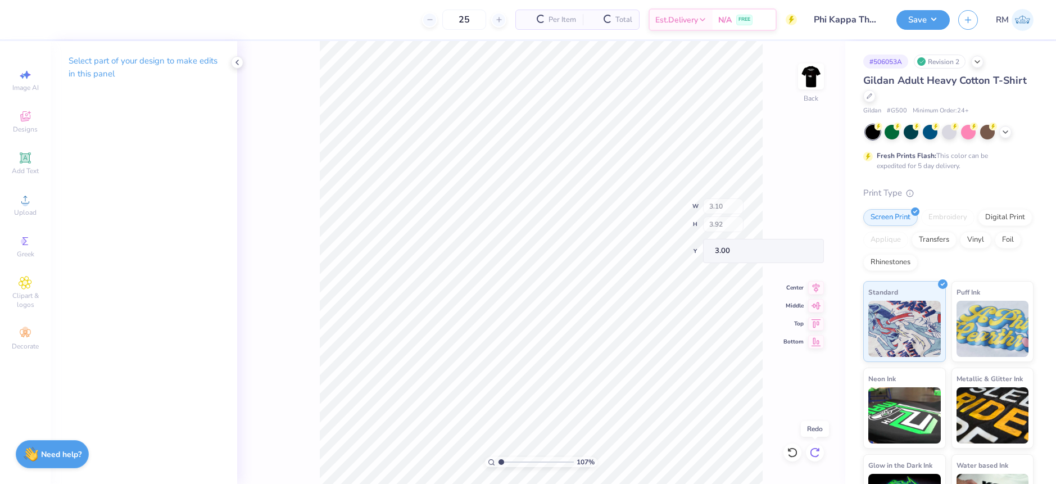
click at [818, 452] on icon at bounding box center [814, 452] width 11 height 11
type input "14.21"
type input "18.00"
type input "4.25"
click at [818, 452] on div "107 % Back W 14.21 H 18.00 Y 4.25 Center Middle Top Bottom" at bounding box center [541, 262] width 608 height 443
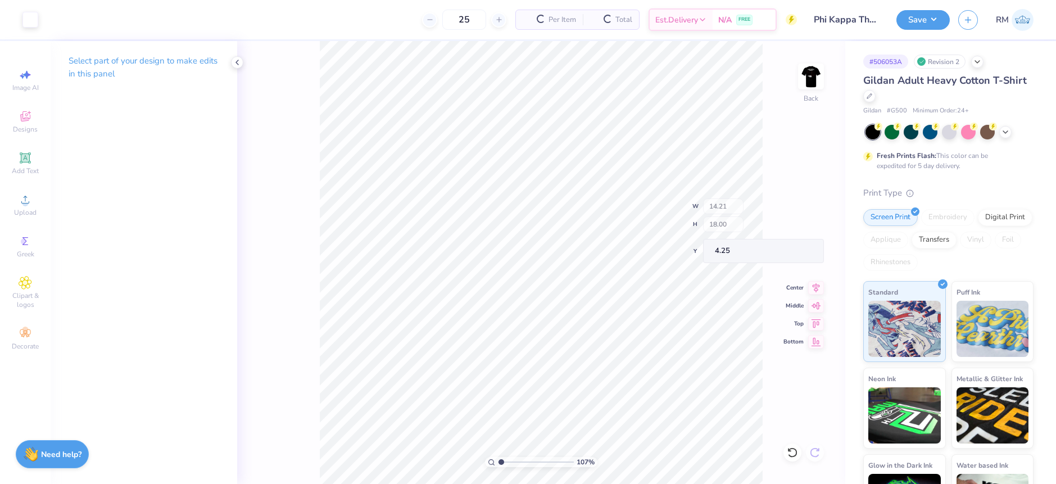
click at [818, 452] on div "107 % Back W 14.21 H 18.00 Y 4.25 Center Middle Top Bottom" at bounding box center [541, 262] width 608 height 443
click at [793, 217] on input "14.21" at bounding box center [803, 211] width 40 height 16
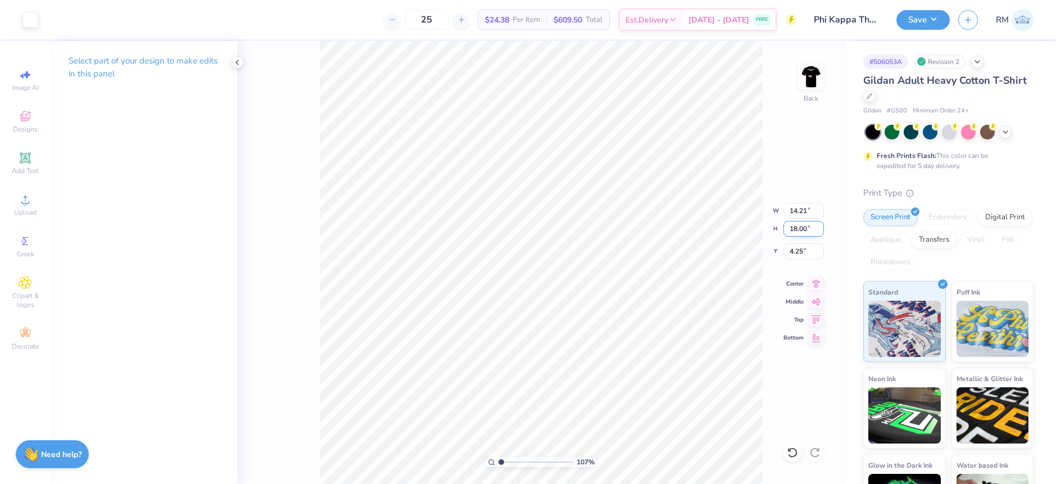
click at [798, 227] on input "18.00" at bounding box center [803, 229] width 40 height 16
type input "4"
type input "3.16"
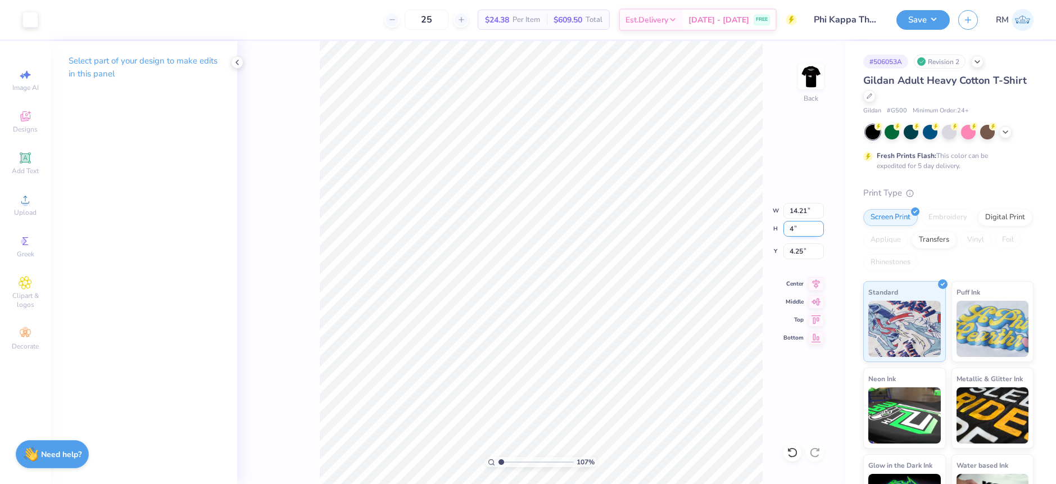
type input "4.00"
type input "11.25"
click at [794, 229] on input "4.00" at bounding box center [803, 229] width 40 height 16
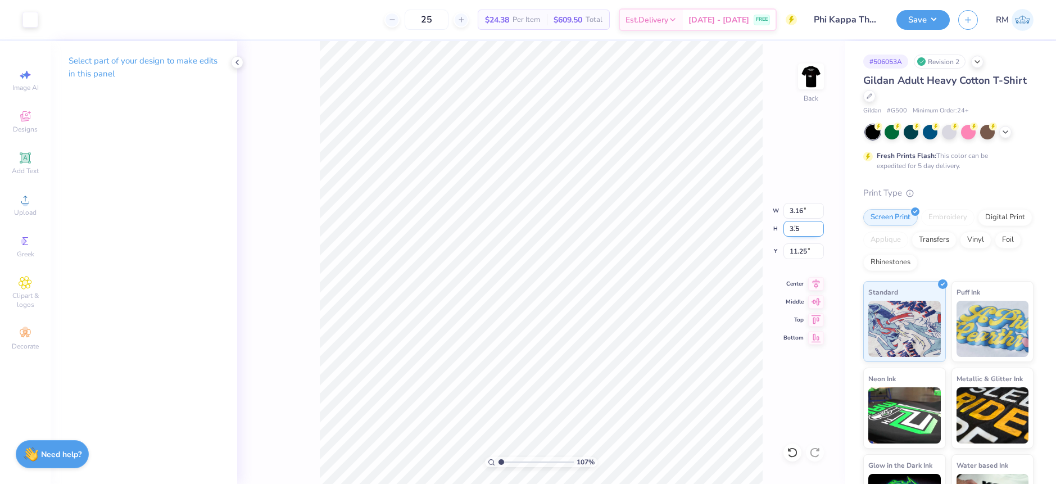
type input "3.5"
type input "2.76"
type input "3.50"
click at [800, 252] on input "11.50" at bounding box center [803, 251] width 40 height 16
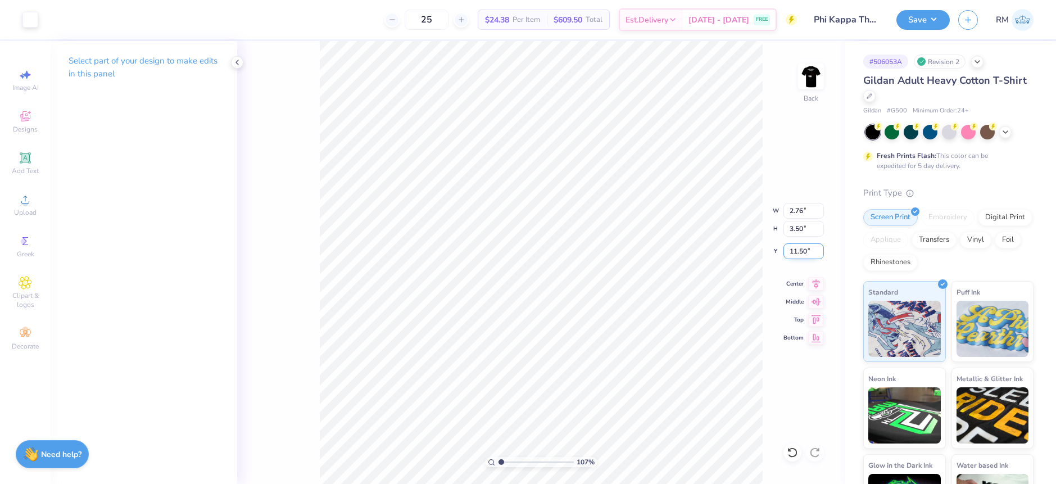
click at [800, 252] on input "11.50" at bounding box center [803, 251] width 40 height 16
type input "3.00"
click at [793, 227] on input "3.50" at bounding box center [803, 229] width 40 height 16
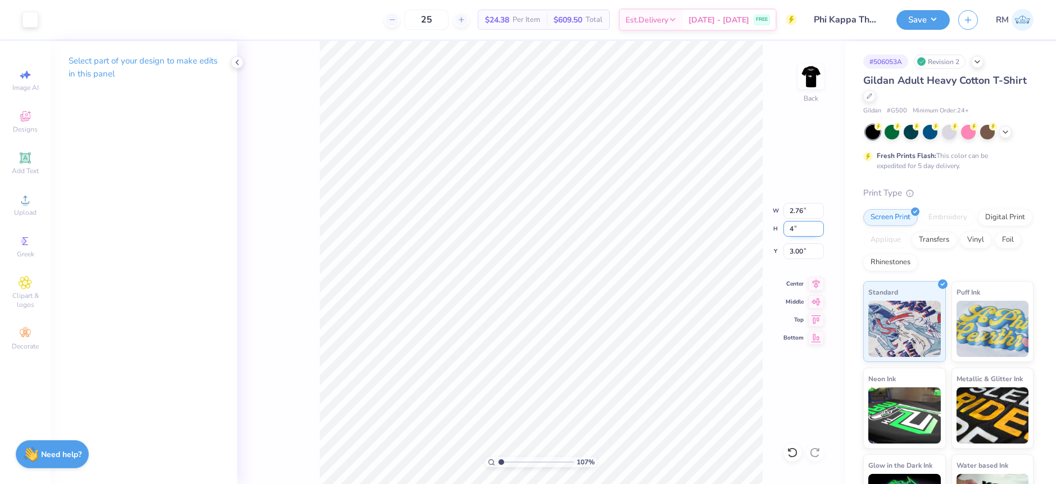
type input "4"
type input "3.16"
type input "4.00"
click at [797, 253] on input "2.75" at bounding box center [803, 251] width 40 height 16
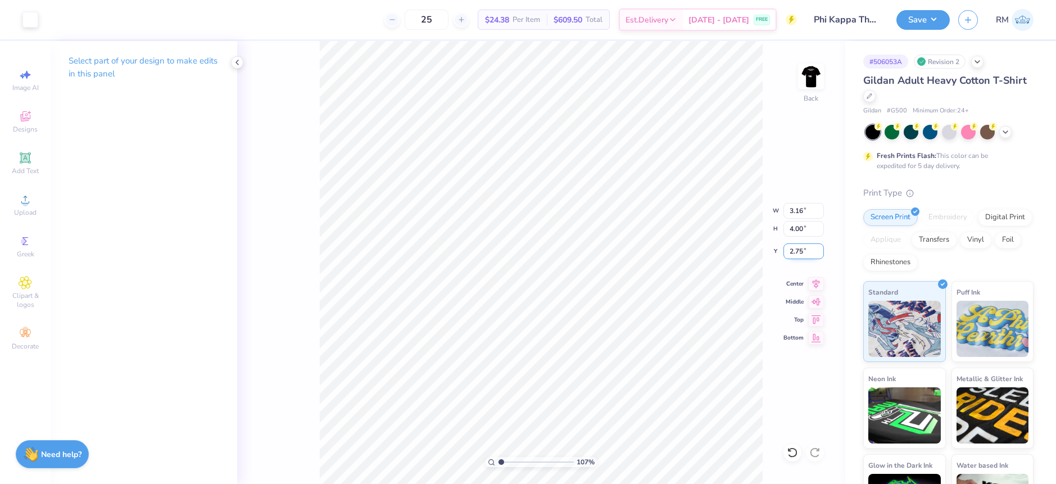
click at [797, 253] on input "2.75" at bounding box center [803, 251] width 40 height 16
type input "3.00"
drag, startPoint x: 501, startPoint y: 460, endPoint x: 518, endPoint y: 457, distance: 17.2
click at [518, 457] on input "range" at bounding box center [536, 462] width 76 height 10
drag, startPoint x: 516, startPoint y: 462, endPoint x: 488, endPoint y: 459, distance: 28.9
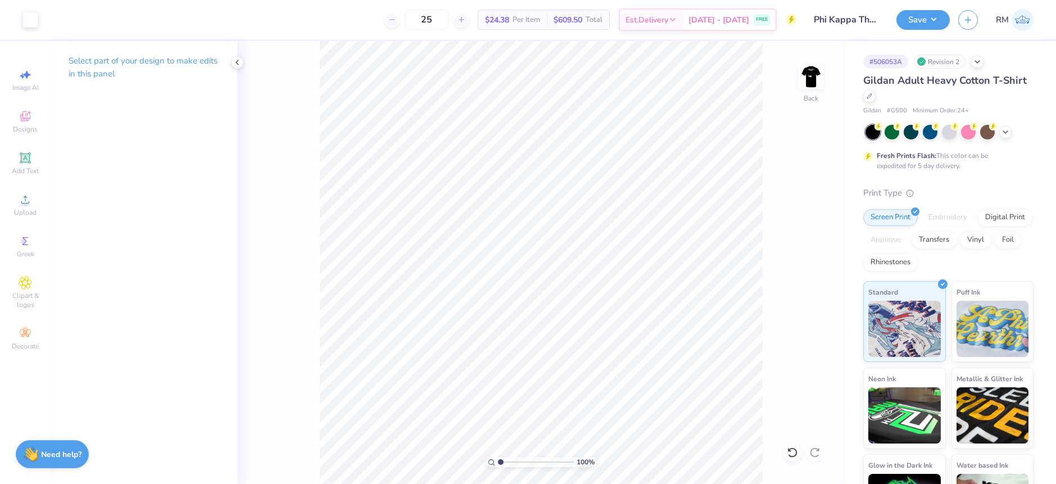
click at [498, 460] on input "range" at bounding box center [536, 462] width 76 height 10
drag, startPoint x: 502, startPoint y: 461, endPoint x: 514, endPoint y: 459, distance: 11.9
click at [512, 462] on input "range" at bounding box center [536, 462] width 76 height 10
click at [518, 459] on div "256 %" at bounding box center [541, 262] width 443 height 443
drag, startPoint x: 509, startPoint y: 461, endPoint x: 547, endPoint y: 453, distance: 39.1
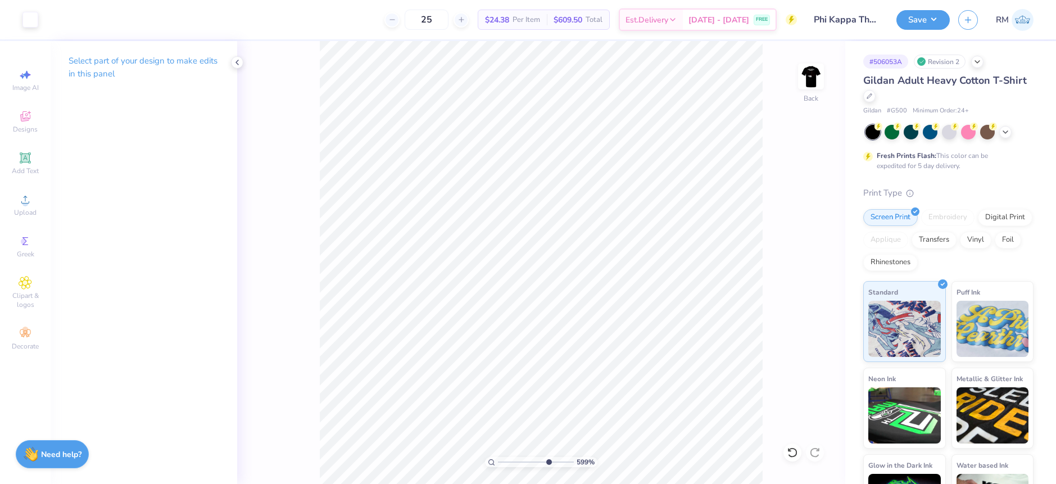
click at [547, 457] on input "range" at bounding box center [536, 462] width 76 height 10
drag, startPoint x: 547, startPoint y: 461, endPoint x: 487, endPoint y: 455, distance: 60.4
type input "1"
click at [498, 457] on input "range" at bounding box center [536, 462] width 76 height 10
click at [235, 63] on icon at bounding box center [237, 62] width 9 height 9
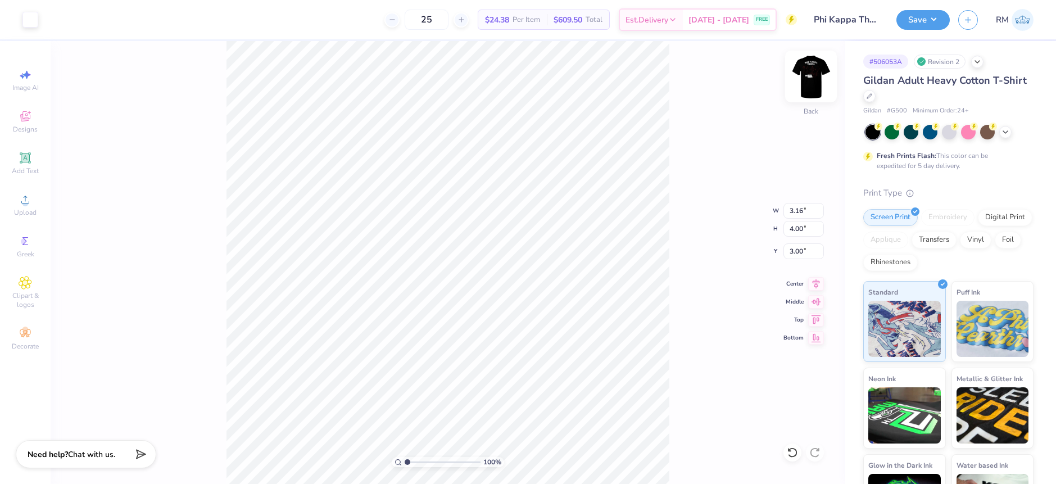
click at [810, 83] on img at bounding box center [810, 76] width 45 height 45
click at [814, 85] on img at bounding box center [810, 76] width 45 height 45
click at [939, 20] on button "Save" at bounding box center [922, 18] width 53 height 20
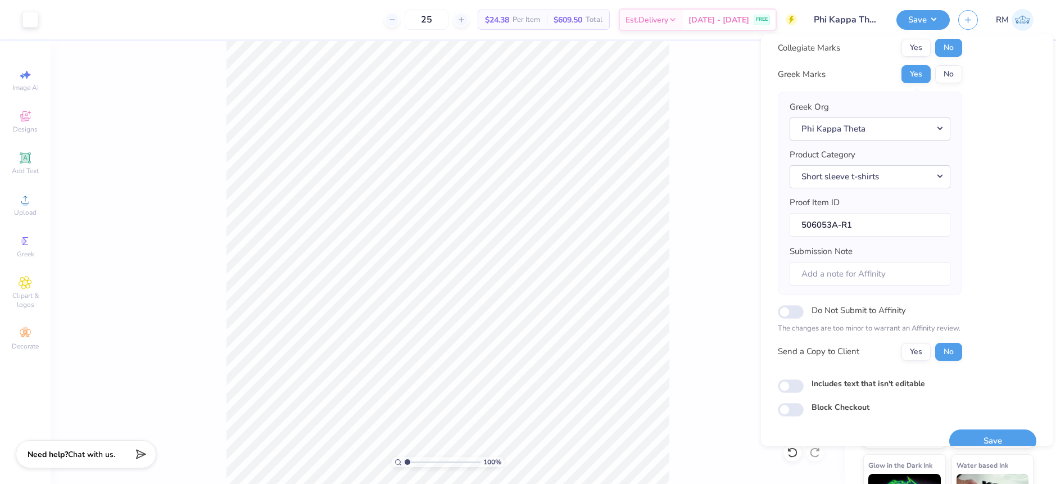
scroll to position [49, 0]
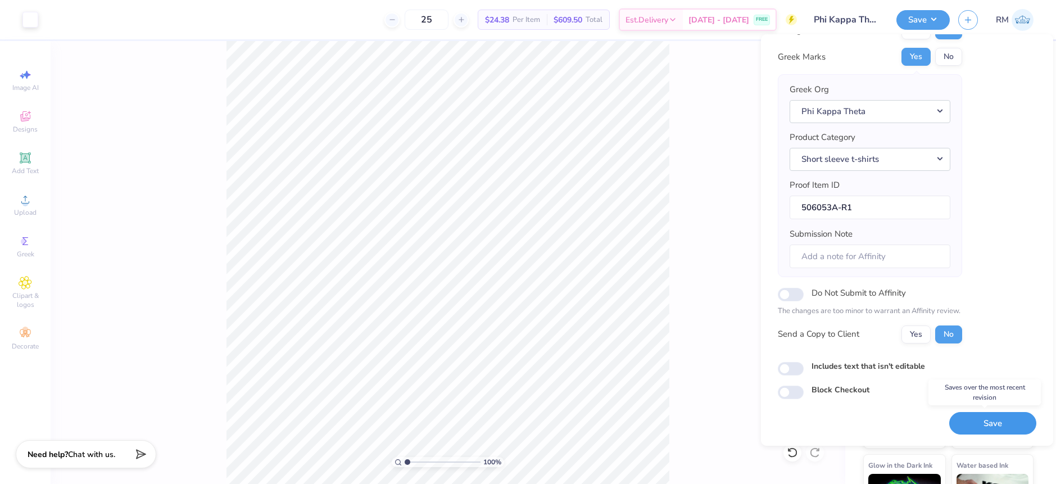
click at [991, 418] on button "Save" at bounding box center [992, 423] width 87 height 23
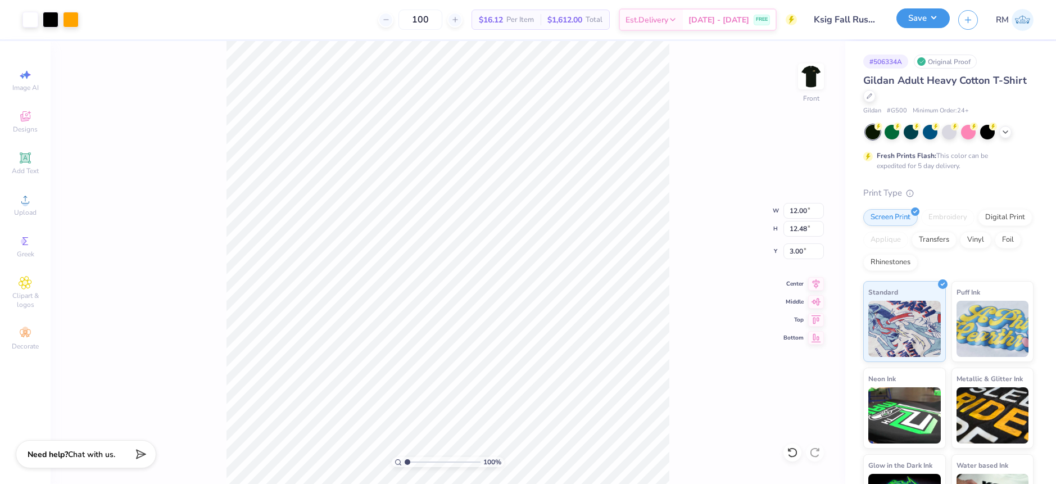
click at [943, 12] on button "Save" at bounding box center [922, 18] width 53 height 20
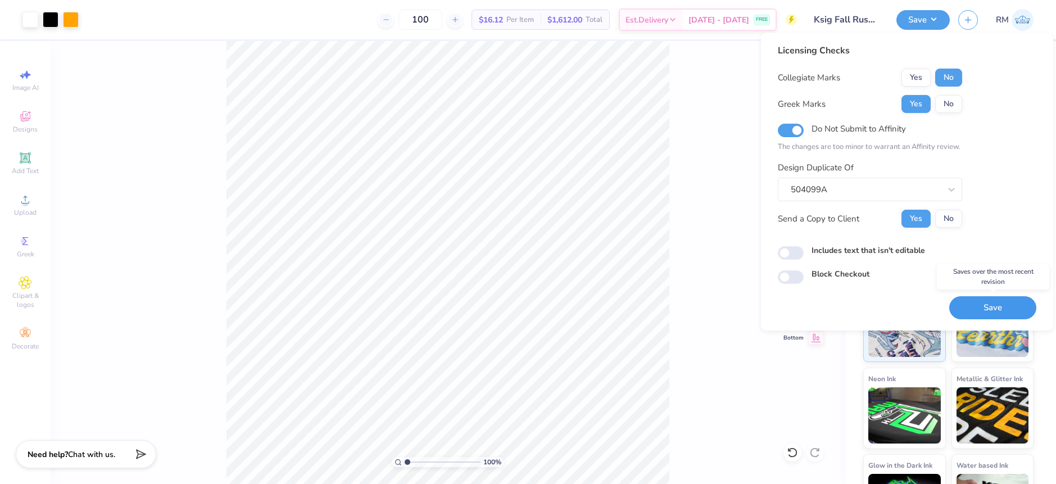
click at [992, 307] on button "Save" at bounding box center [992, 307] width 87 height 23
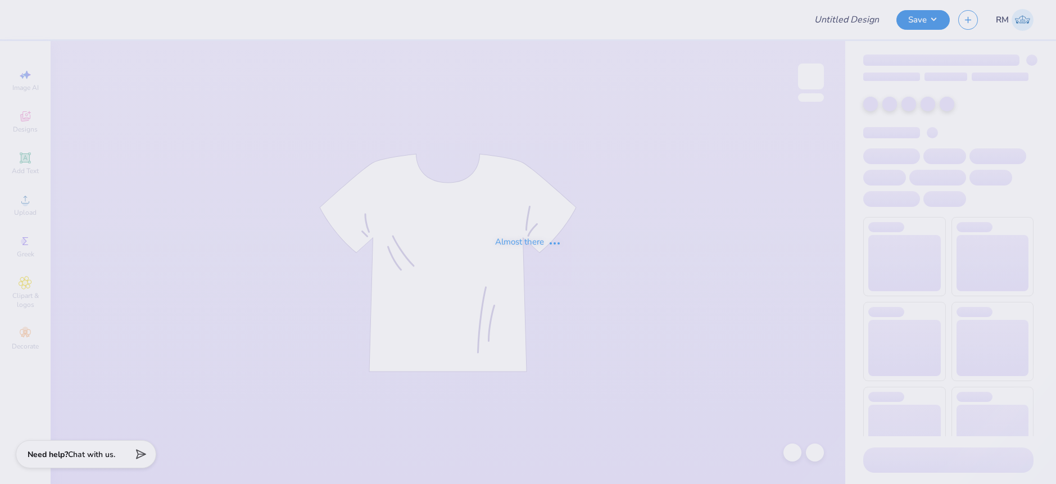
type input "NSLS's new Merch!"
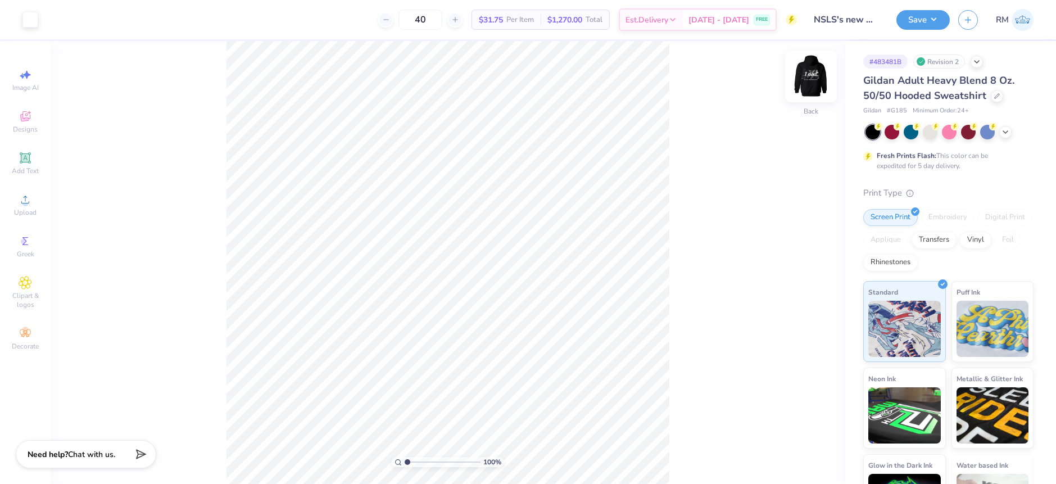
click at [803, 77] on img at bounding box center [810, 76] width 45 height 45
click at [824, 76] on div "100 % Front" at bounding box center [448, 262] width 795 height 443
click at [813, 84] on img at bounding box center [810, 76] width 45 height 45
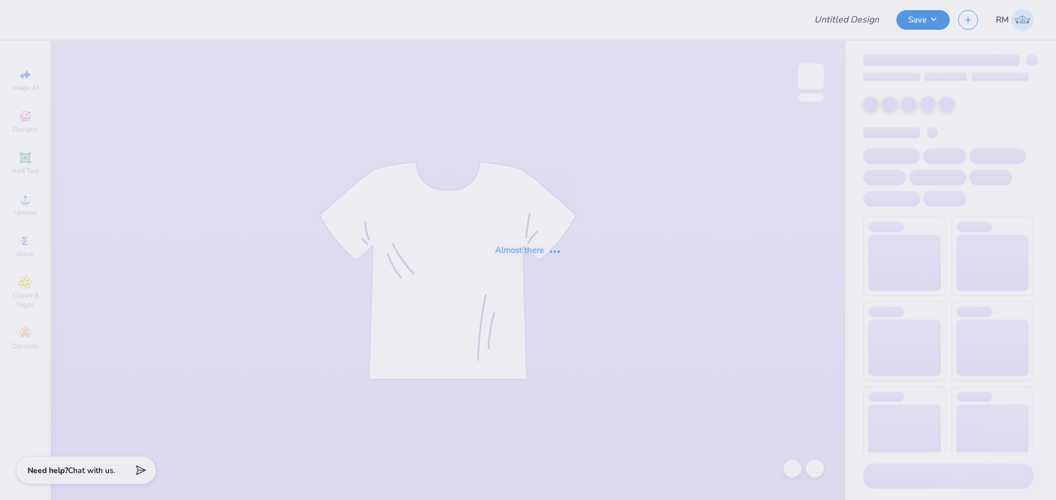
type input "[PERSON_NAME] x board"
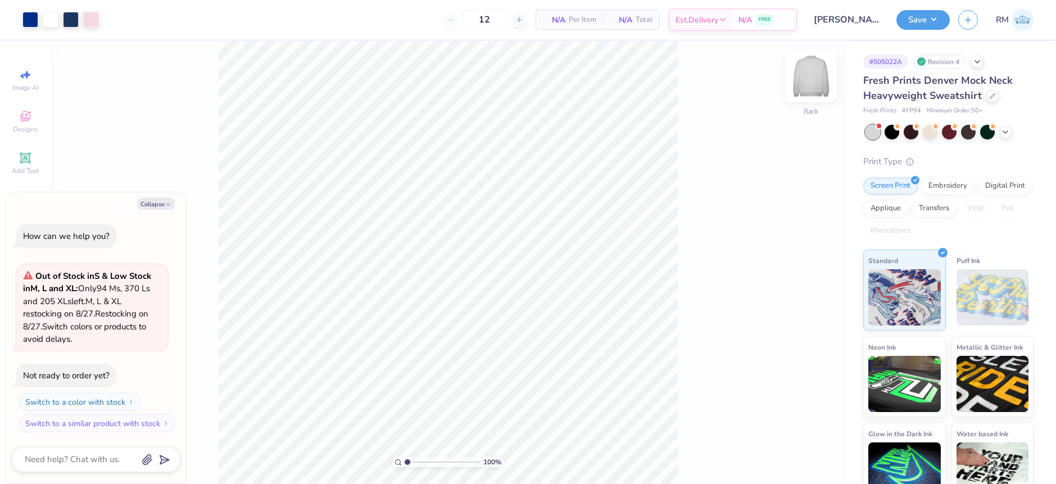
click at [806, 78] on img at bounding box center [810, 76] width 45 height 45
type textarea "x"
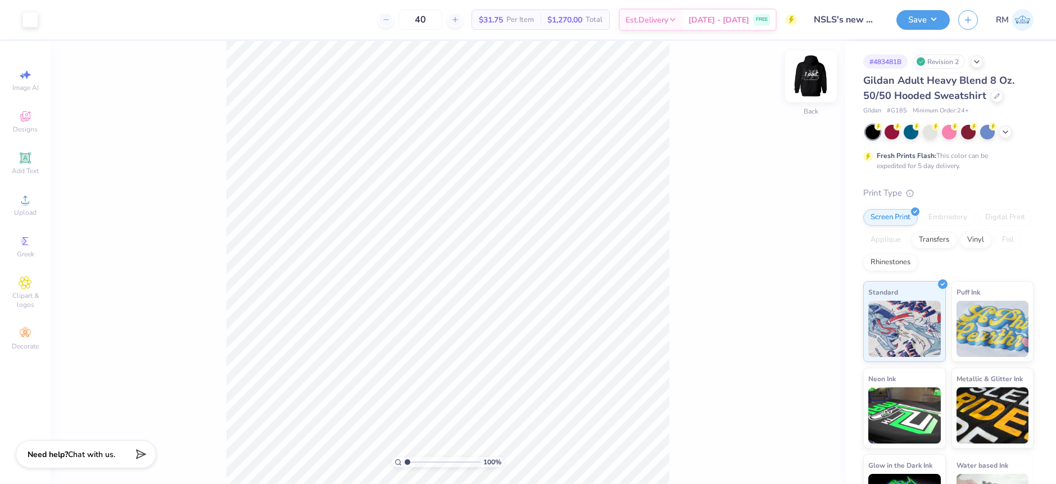
click at [807, 78] on img at bounding box center [810, 76] width 45 height 45
click at [807, 81] on img at bounding box center [810, 76] width 45 height 45
